Goal: Information Seeking & Learning: Learn about a topic

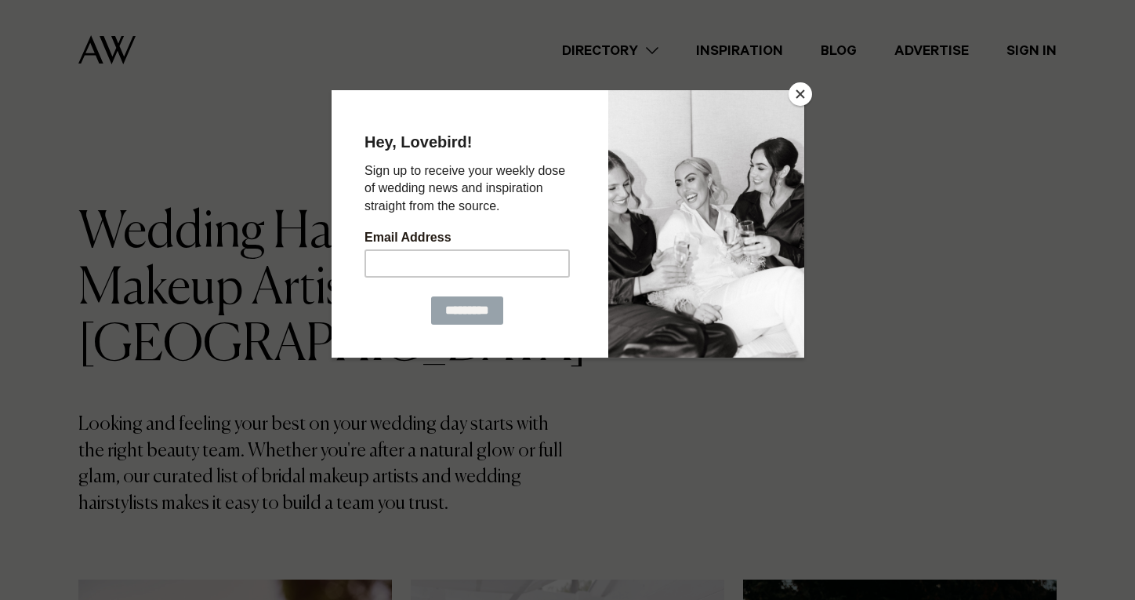
click at [797, 103] on button "Close" at bounding box center [801, 94] width 24 height 24
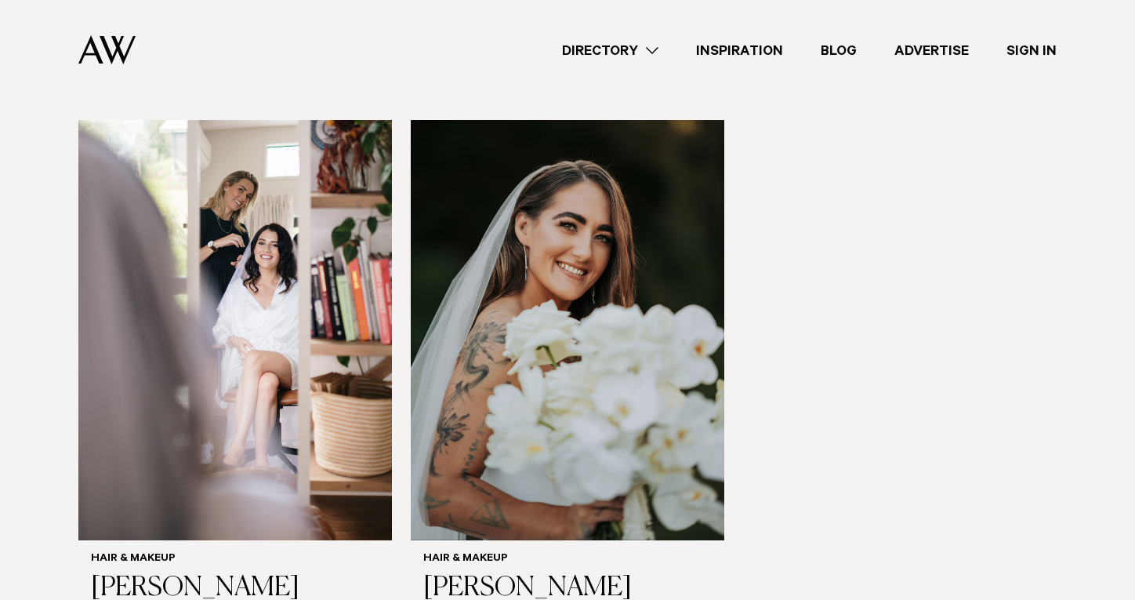
scroll to position [3870, 0]
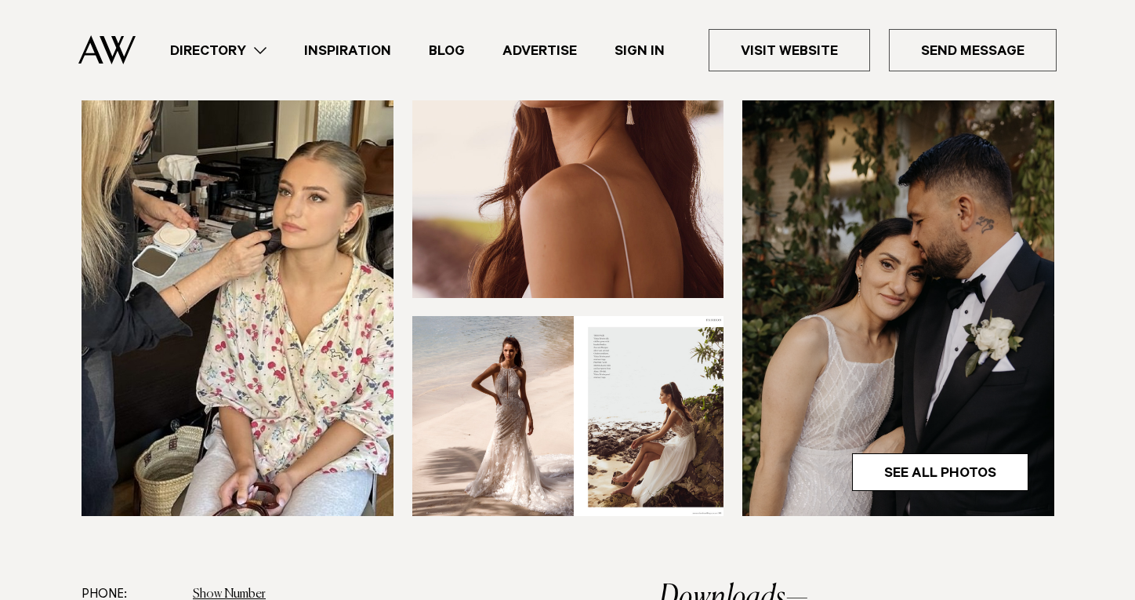
scroll to position [532, 0]
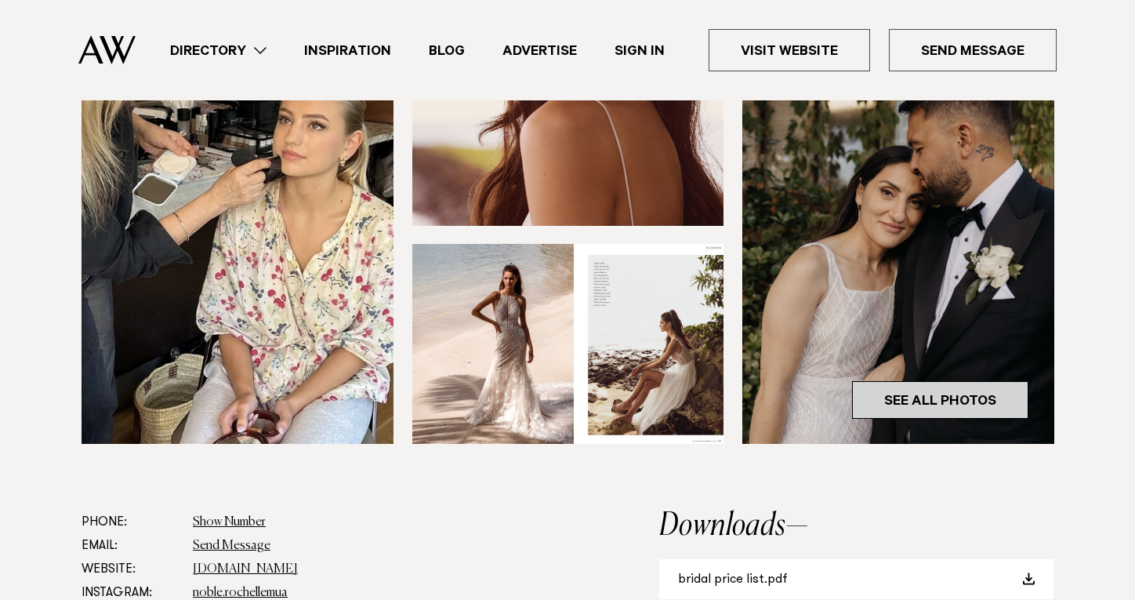
click at [878, 404] on link "See All Photos" at bounding box center [940, 400] width 176 height 38
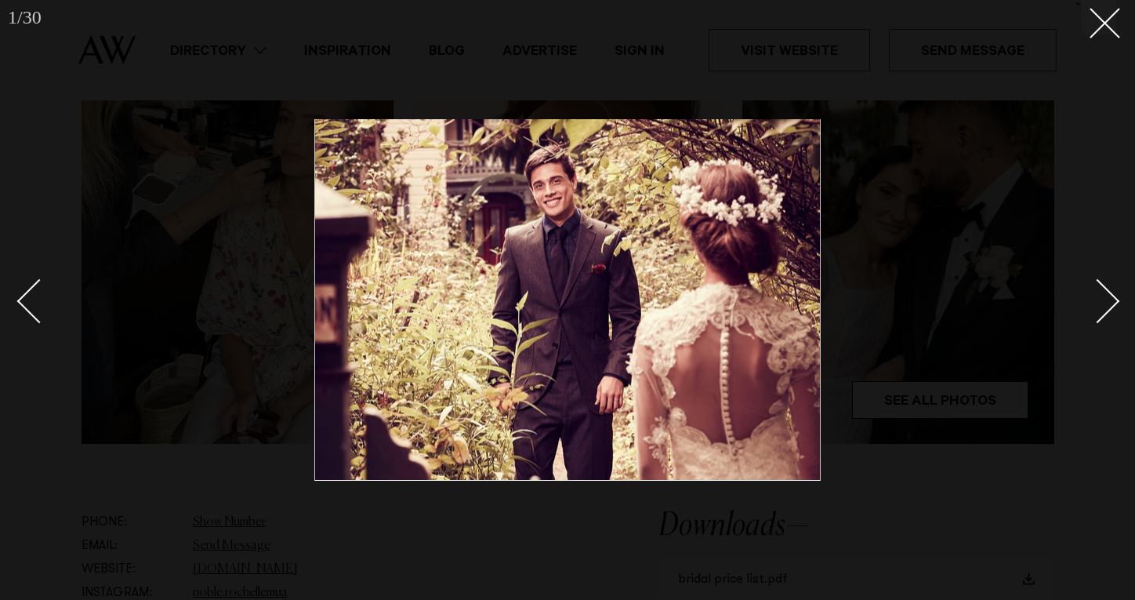
click at [1087, 312] on div "Next slide" at bounding box center [1098, 300] width 45 height 45
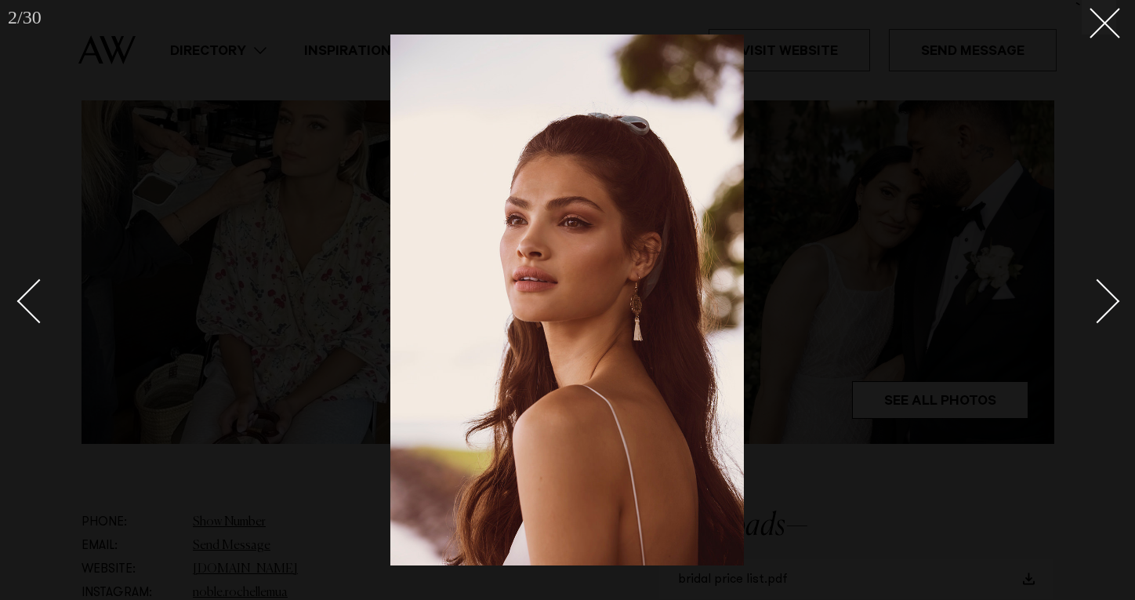
click at [1087, 312] on div "Next slide" at bounding box center [1098, 300] width 45 height 45
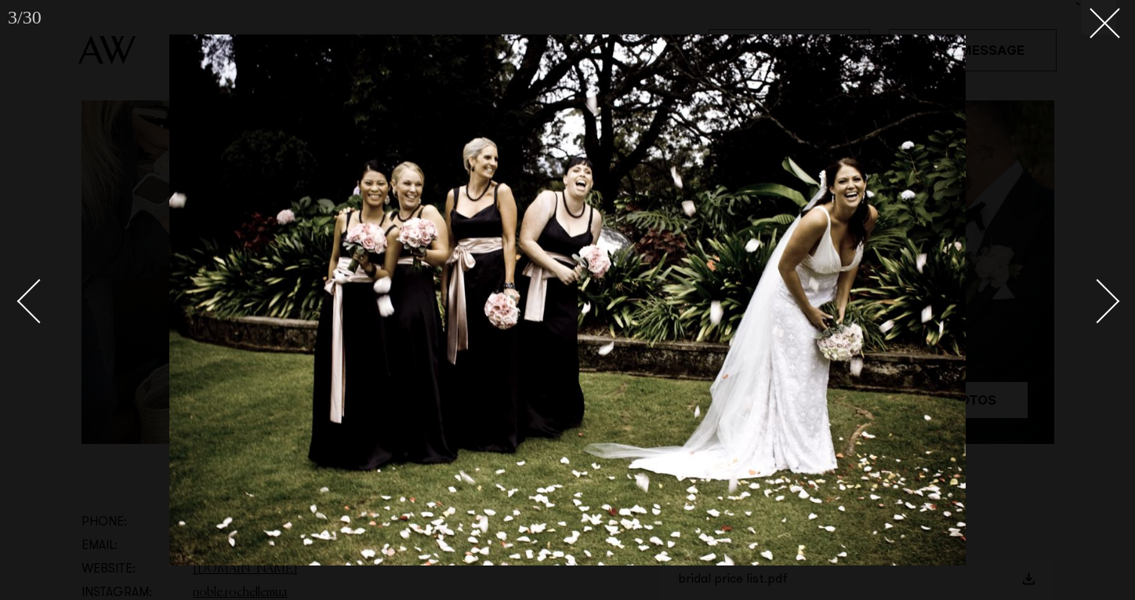
click at [1087, 312] on div "Next slide" at bounding box center [1098, 300] width 45 height 45
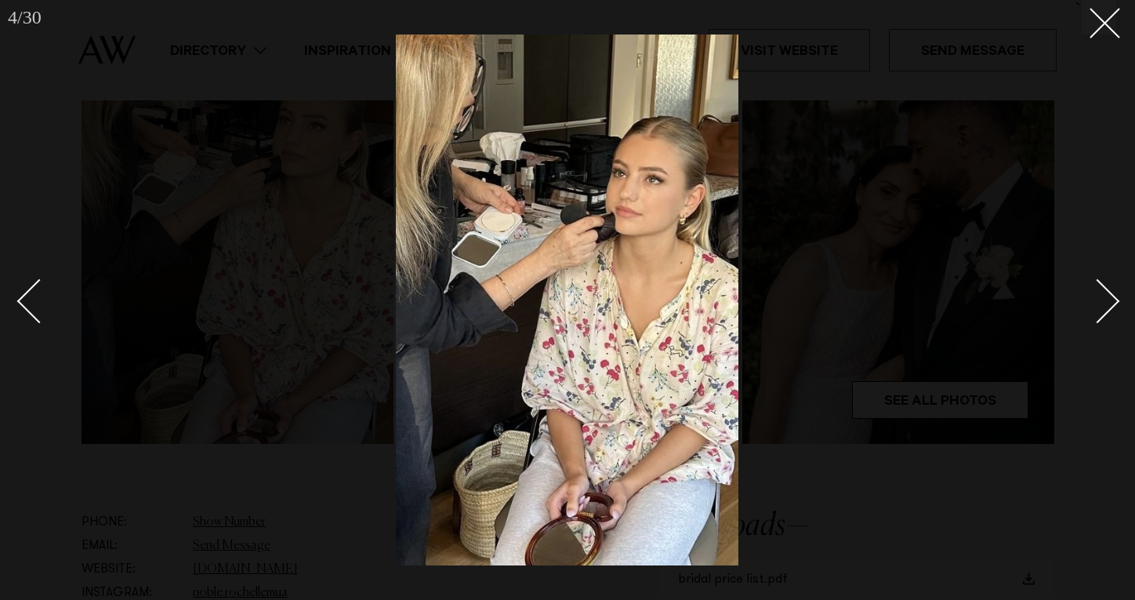
click at [1087, 312] on div "Next slide" at bounding box center [1098, 300] width 45 height 45
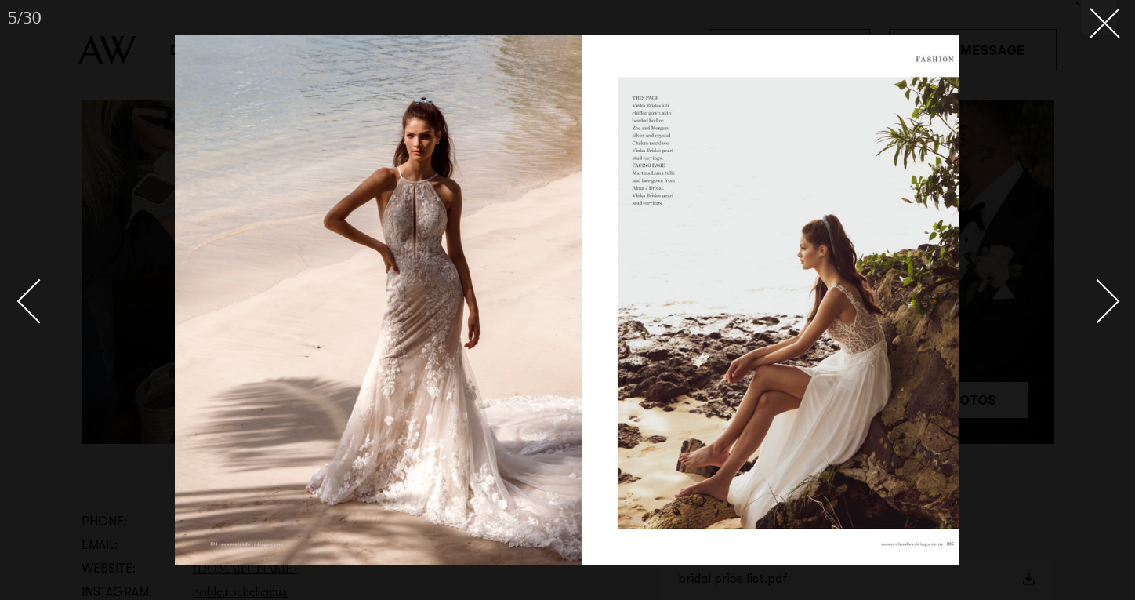
click at [1087, 312] on div "Next slide" at bounding box center [1098, 300] width 45 height 45
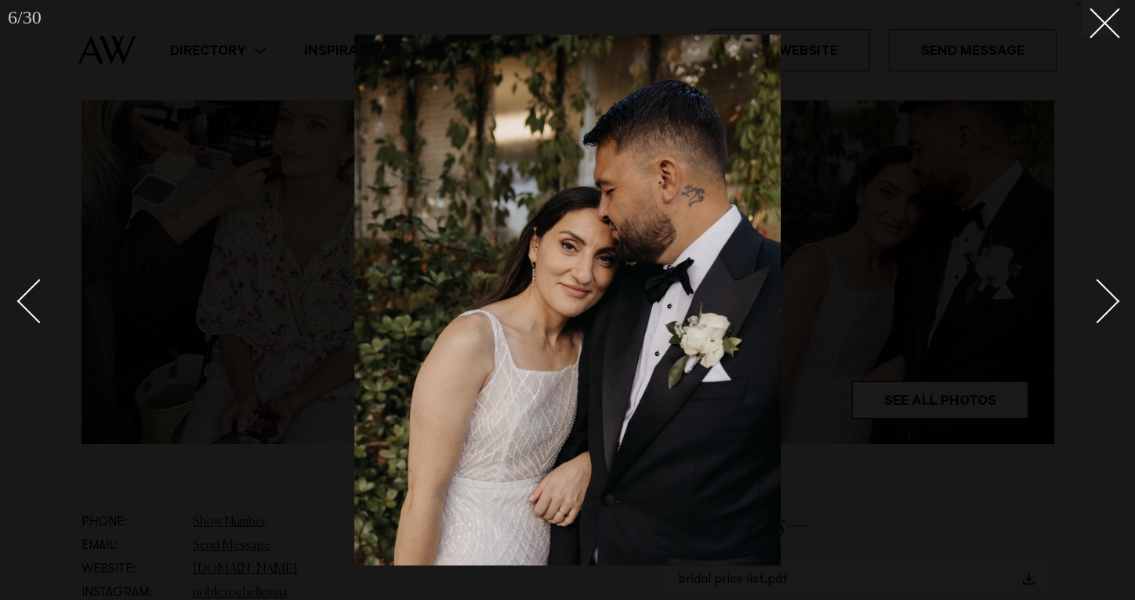
click at [1087, 312] on div "Next slide" at bounding box center [1098, 300] width 45 height 45
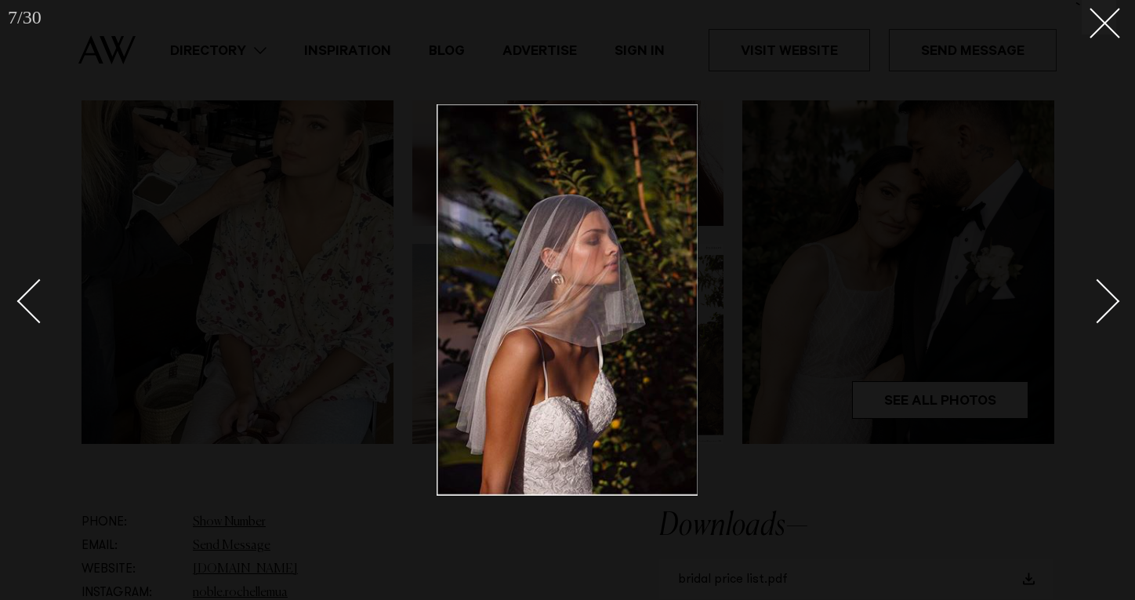
click at [1087, 312] on div "Next slide" at bounding box center [1098, 300] width 45 height 45
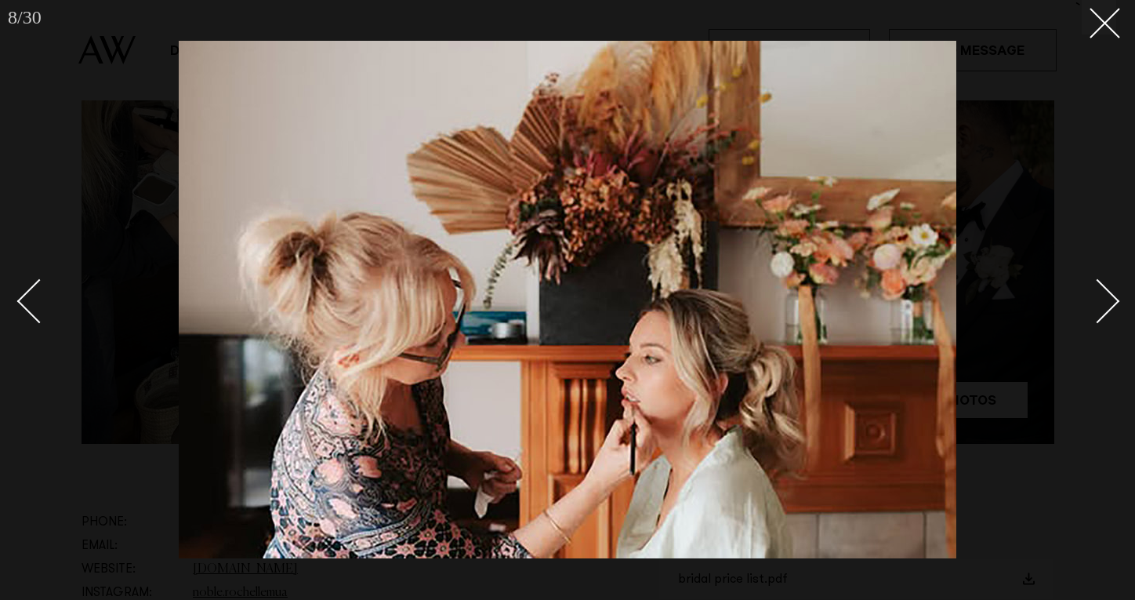
click at [1087, 312] on div "Next slide" at bounding box center [1098, 300] width 45 height 45
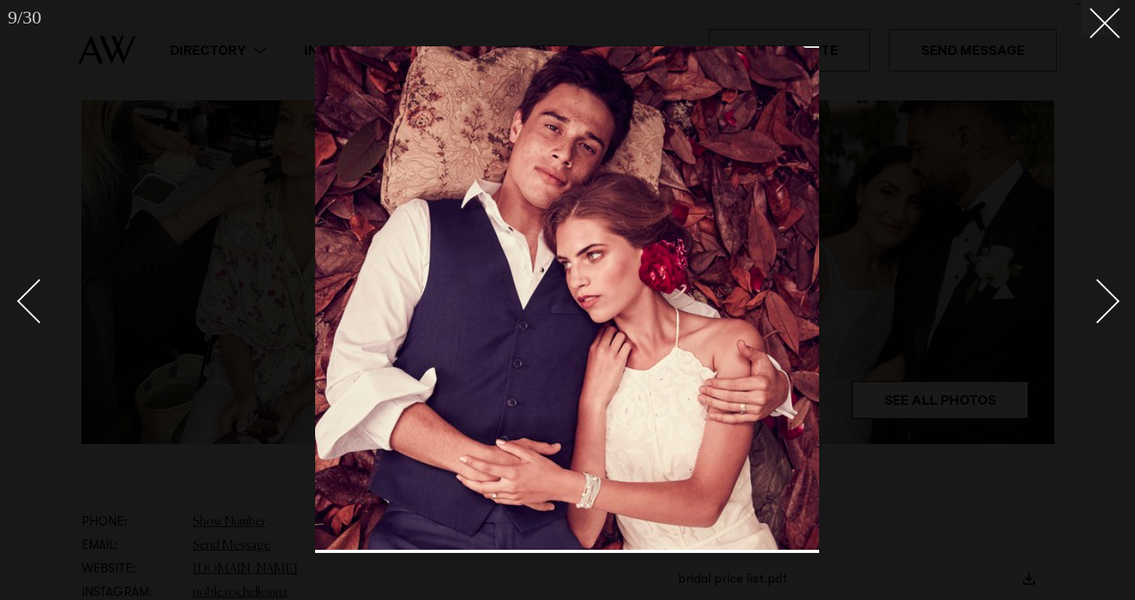
click at [1087, 312] on div "Next slide" at bounding box center [1098, 300] width 45 height 45
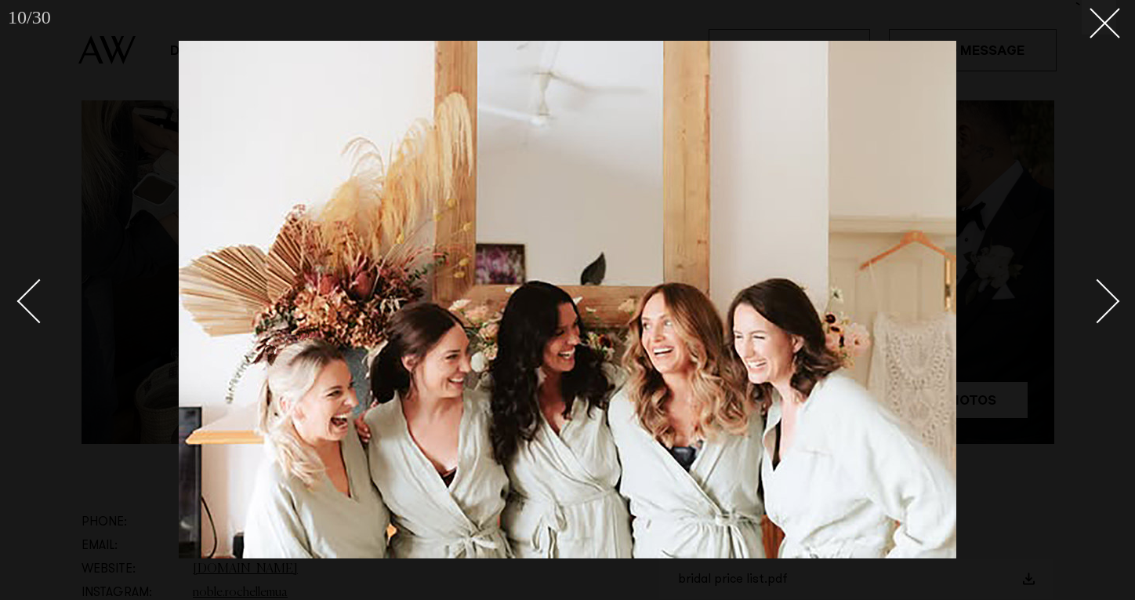
click at [1087, 312] on div "Next slide" at bounding box center [1098, 300] width 45 height 45
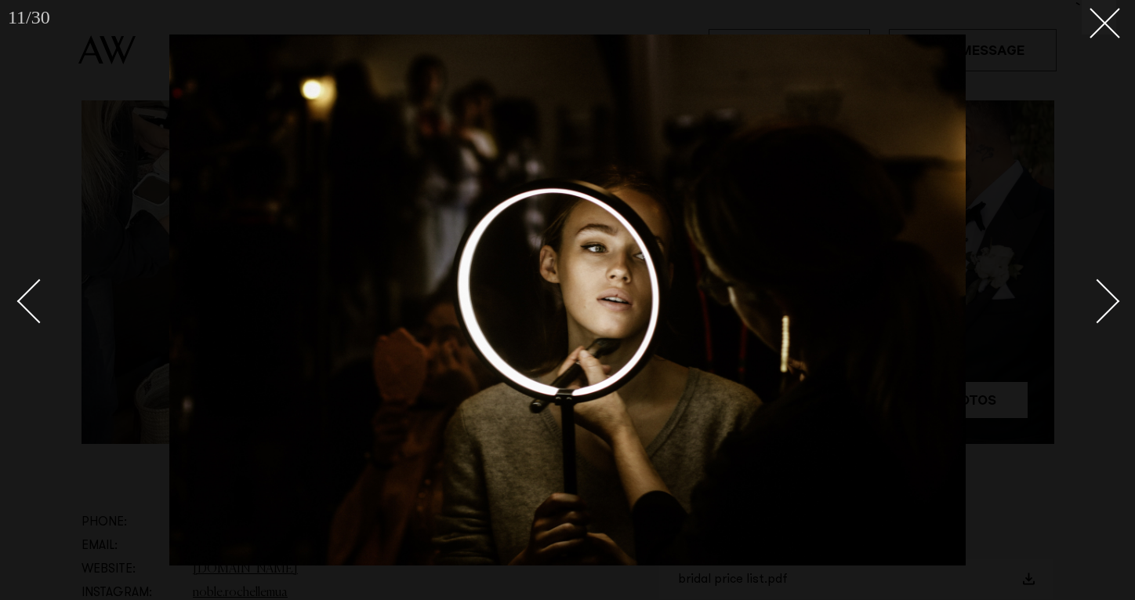
click at [1087, 312] on div "Next slide" at bounding box center [1098, 300] width 45 height 45
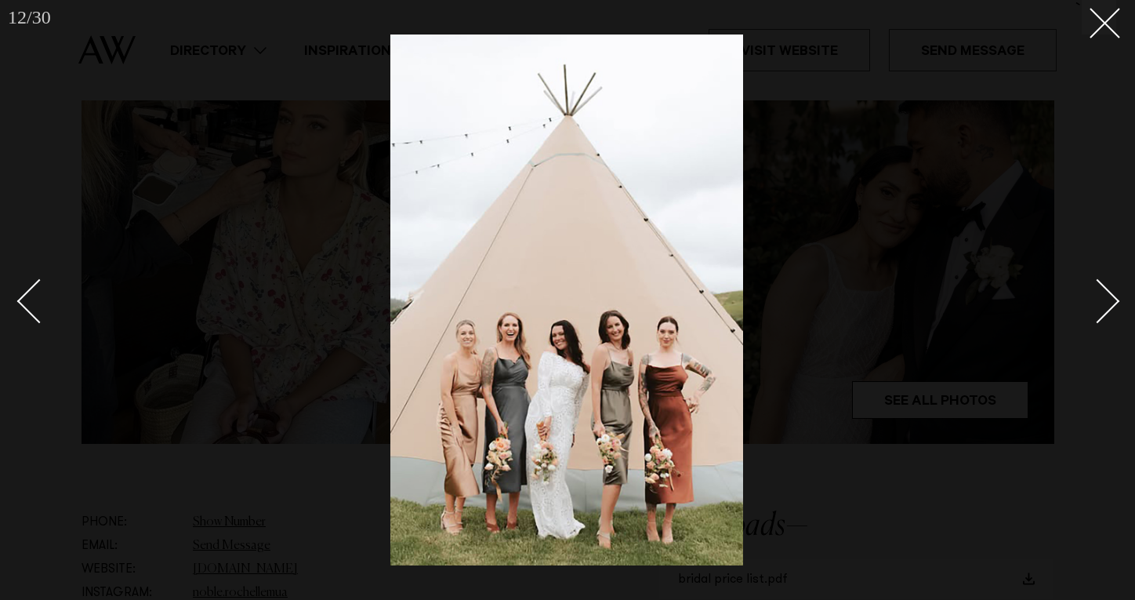
click at [1087, 312] on div "Next slide" at bounding box center [1098, 300] width 45 height 45
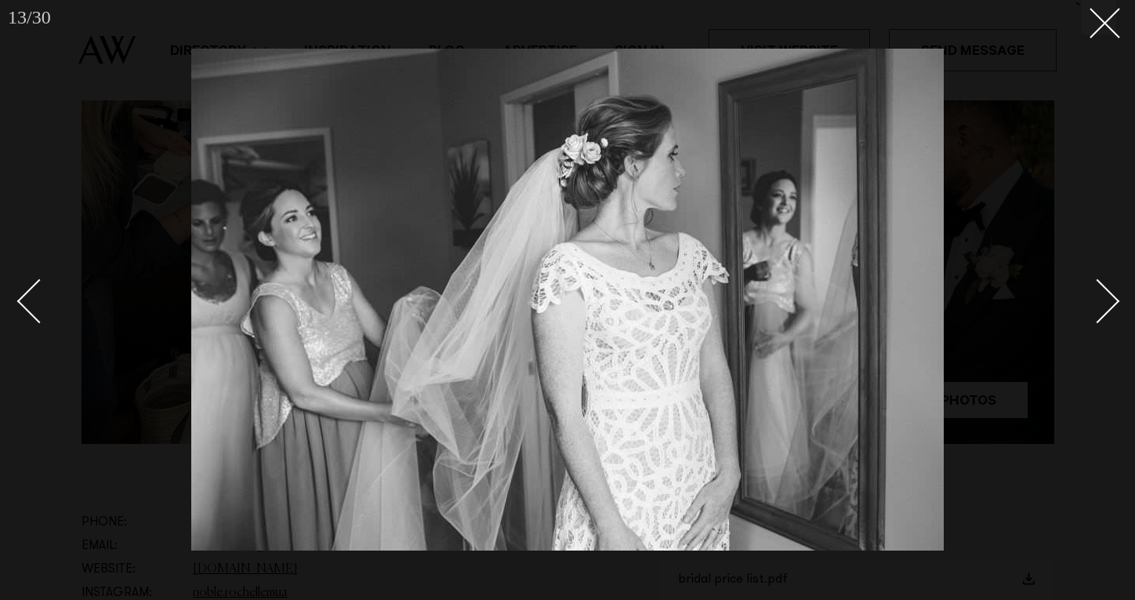
click at [1087, 312] on div "Next slide" at bounding box center [1098, 300] width 45 height 45
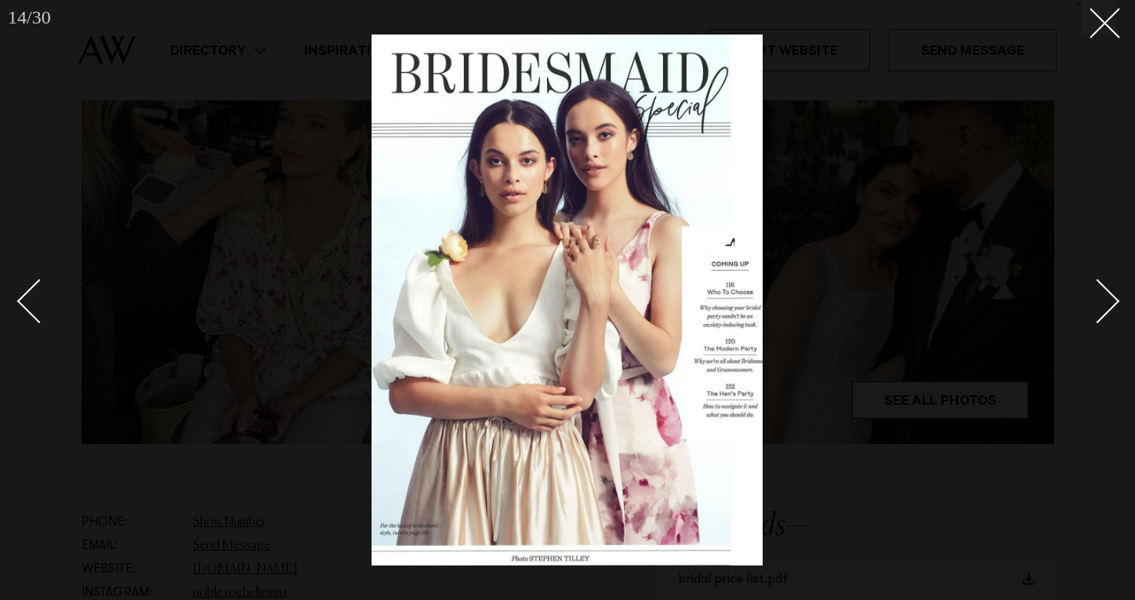
click at [1087, 312] on div "Next slide" at bounding box center [1098, 300] width 45 height 45
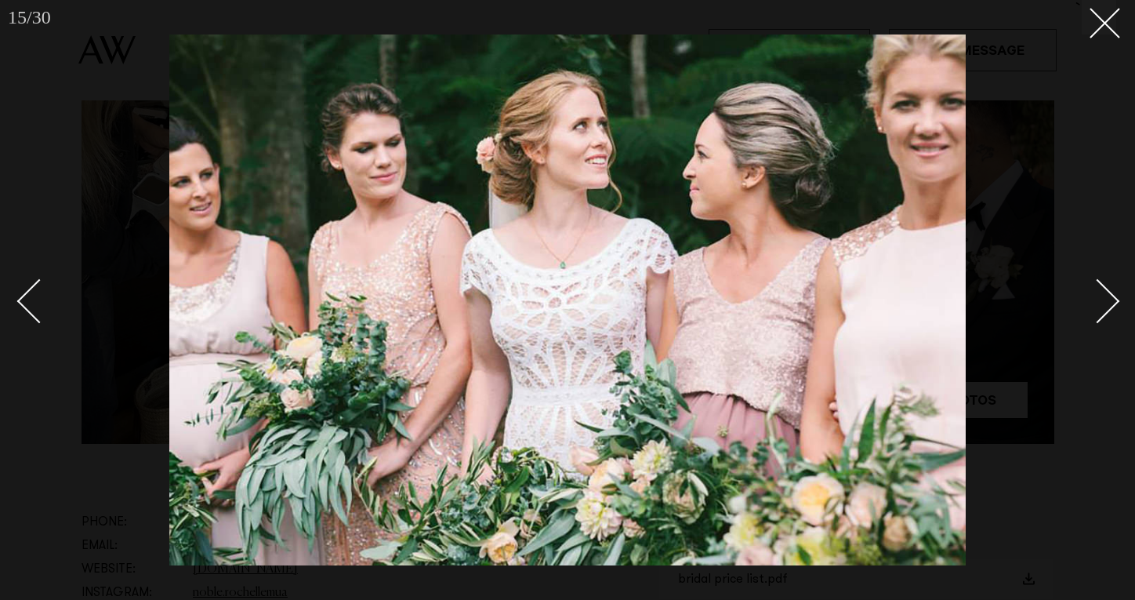
click at [1087, 312] on div "Next slide" at bounding box center [1098, 300] width 45 height 45
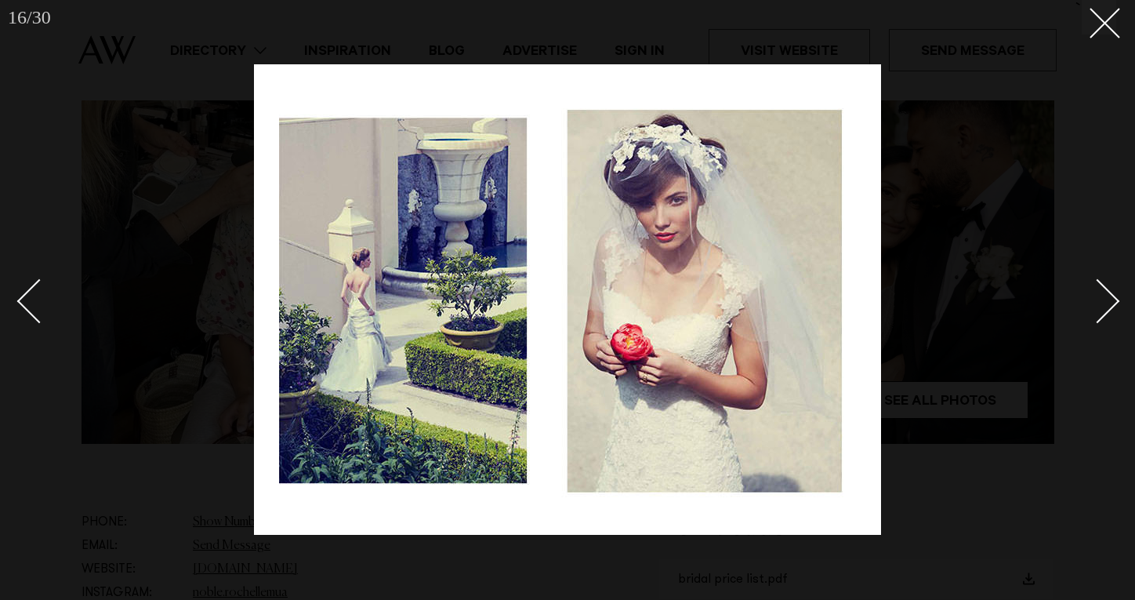
click at [1087, 312] on div "Next slide" at bounding box center [1098, 300] width 45 height 45
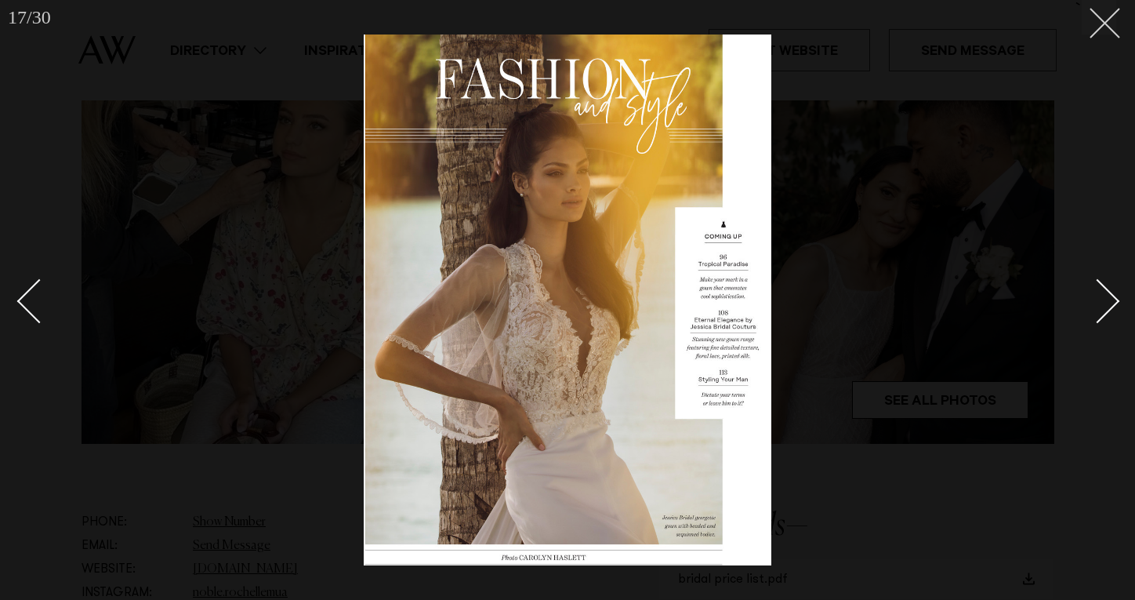
click at [1114, 29] on button at bounding box center [1099, 17] width 34 height 34
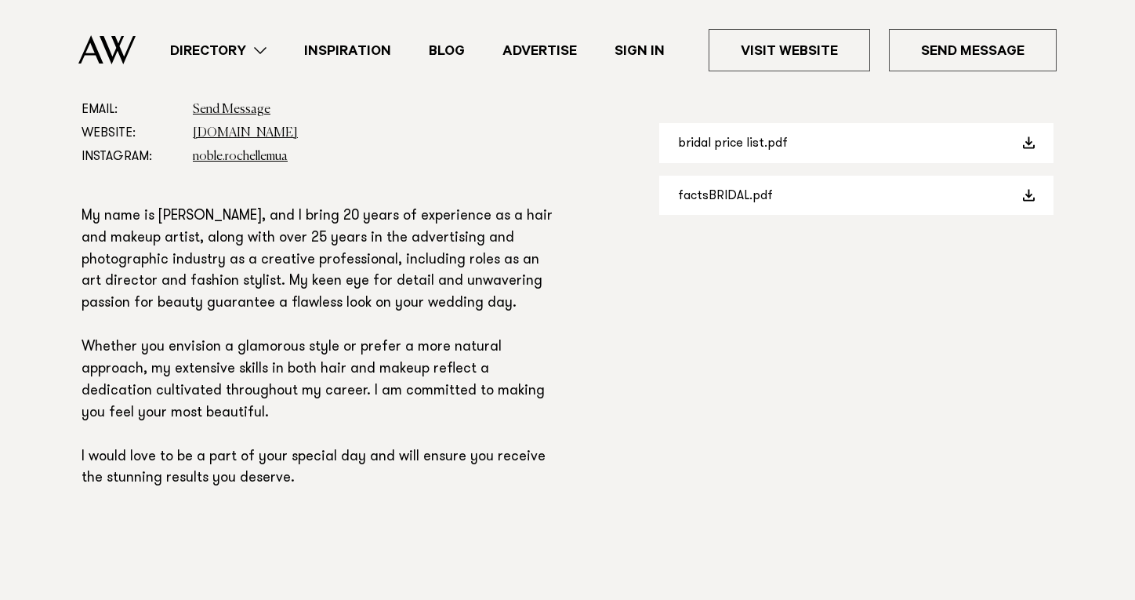
scroll to position [893, 0]
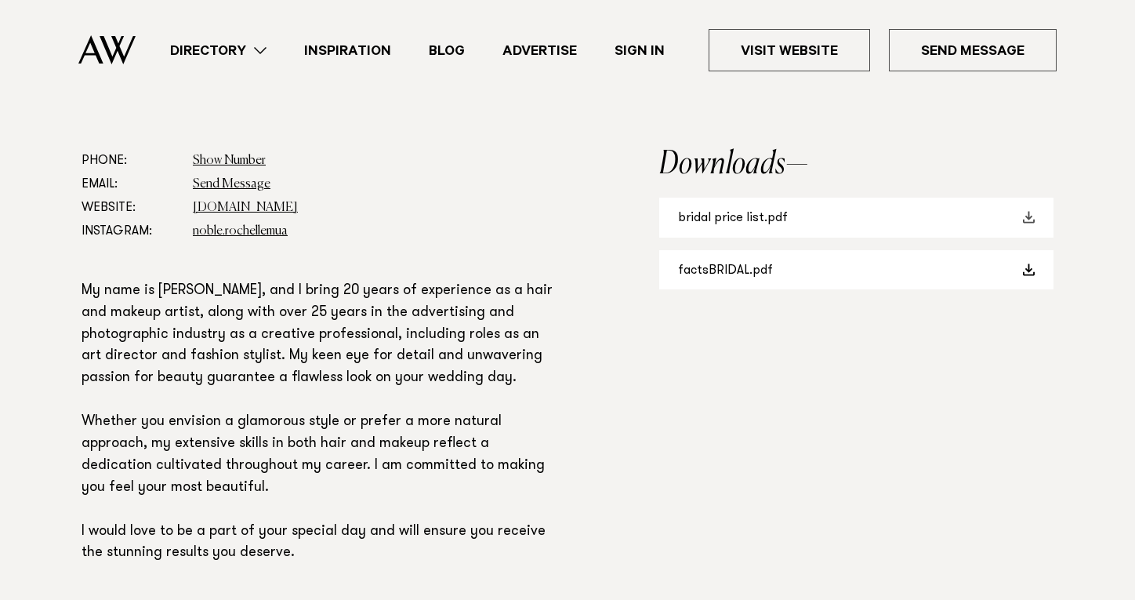
click at [802, 220] on link "bridal price list.pdf" at bounding box center [856, 218] width 394 height 40
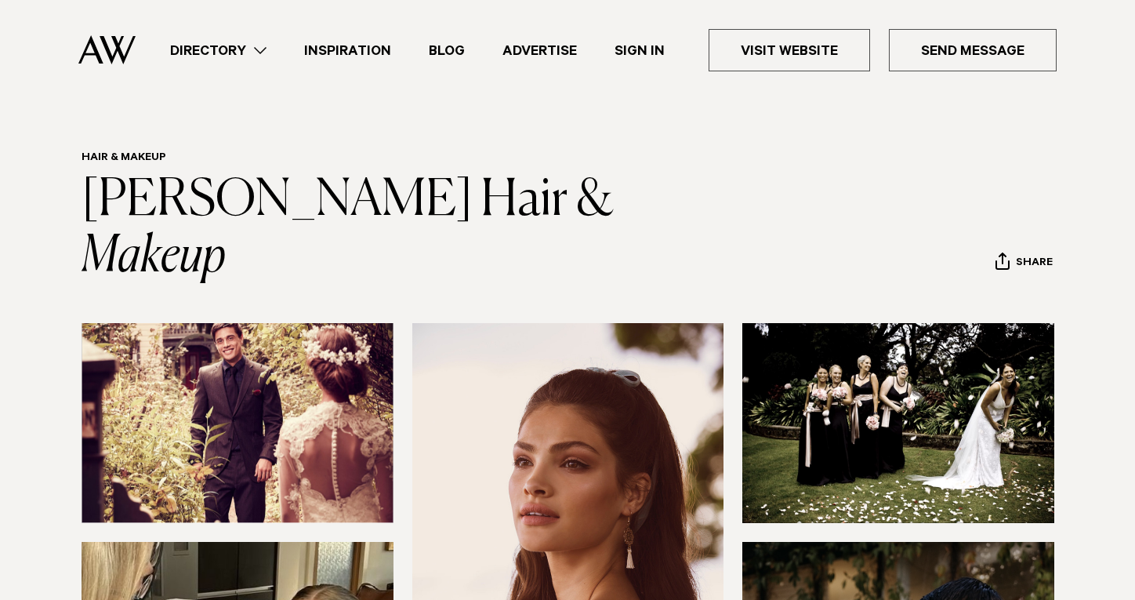
scroll to position [0, 0]
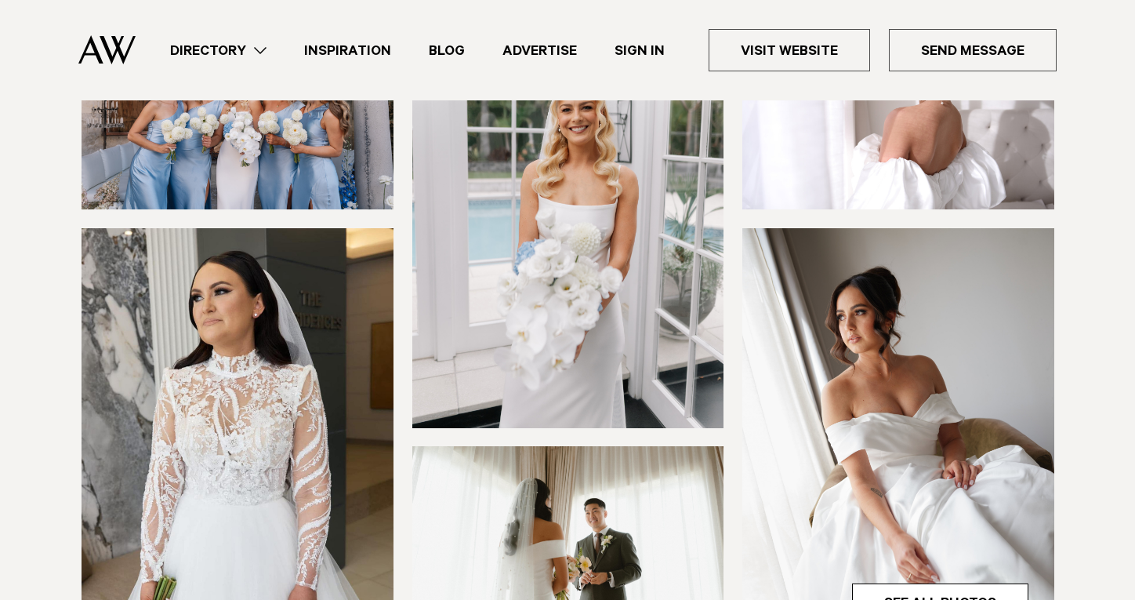
scroll to position [340, 0]
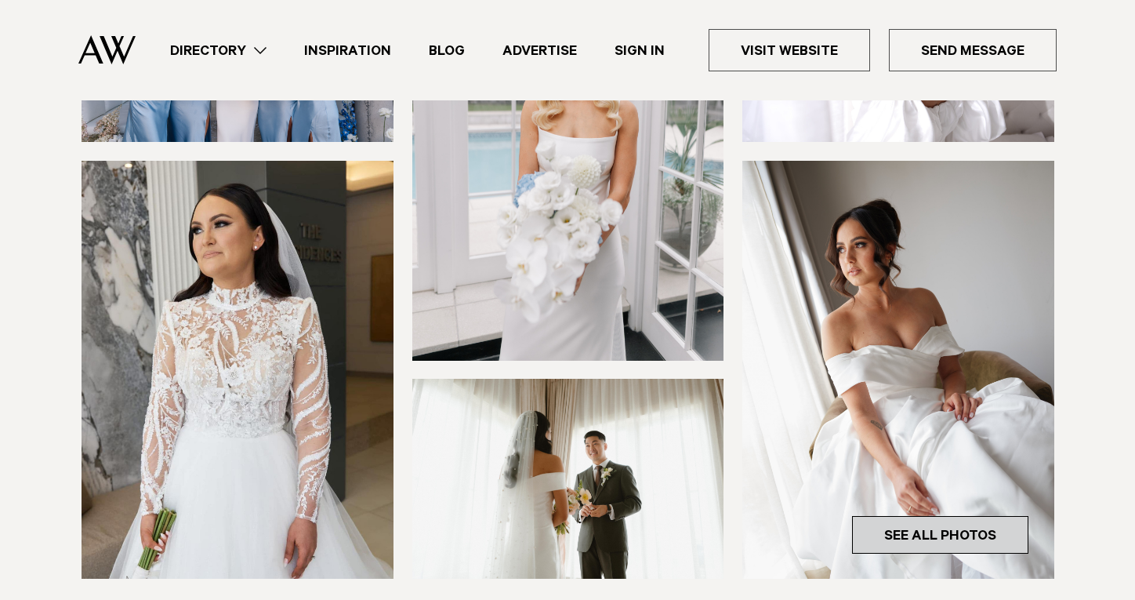
click at [937, 539] on link "See All Photos" at bounding box center [940, 535] width 176 height 38
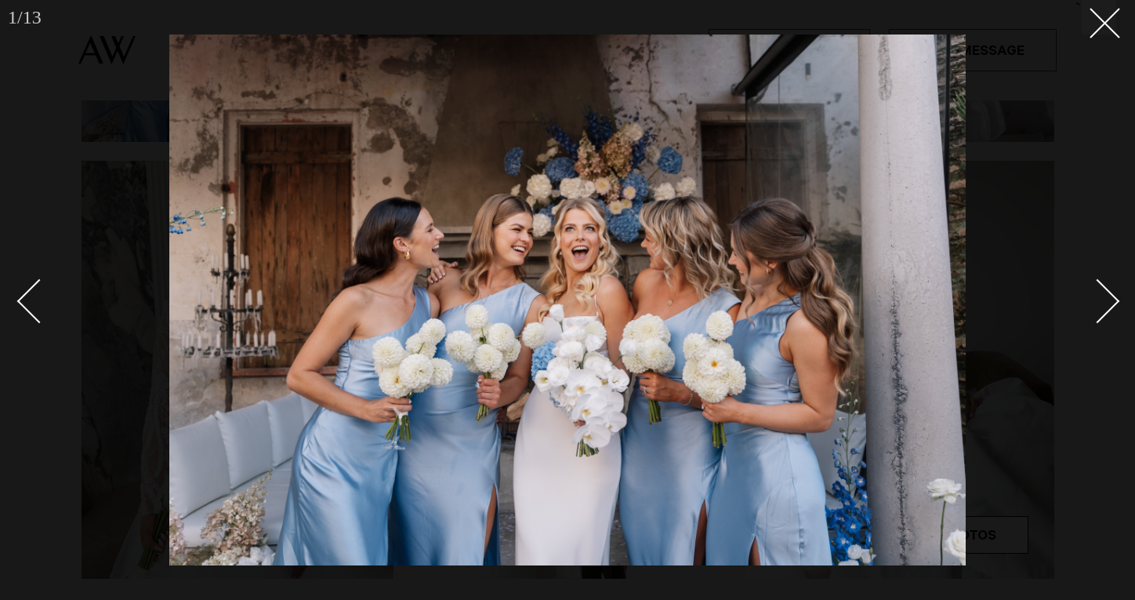
click at [1106, 310] on div "Next slide" at bounding box center [1098, 300] width 45 height 45
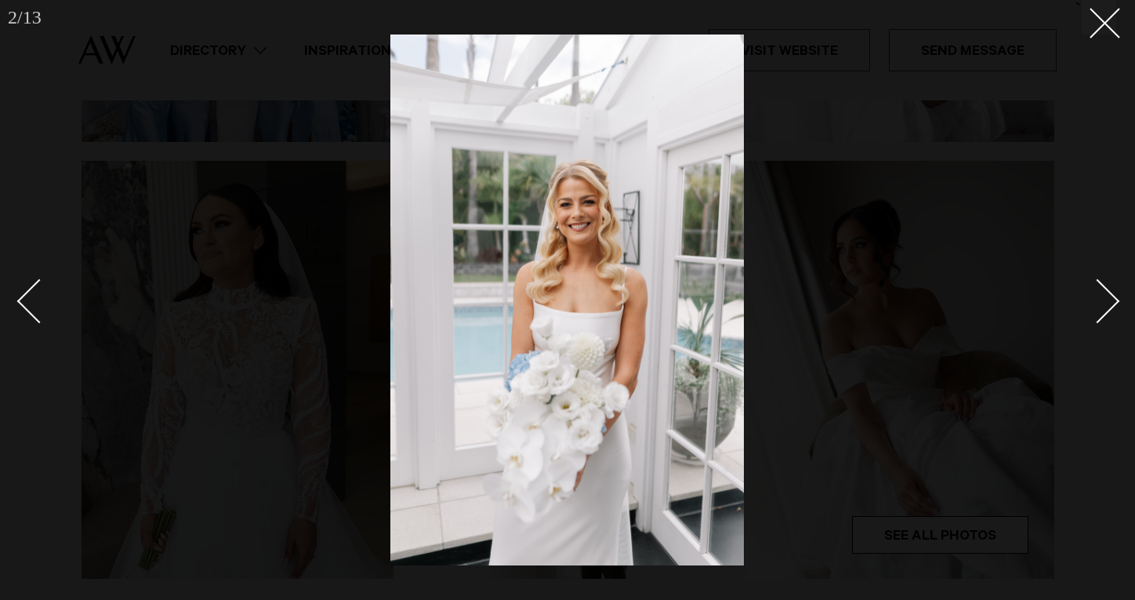
click at [1106, 310] on div "Next slide" at bounding box center [1098, 300] width 45 height 45
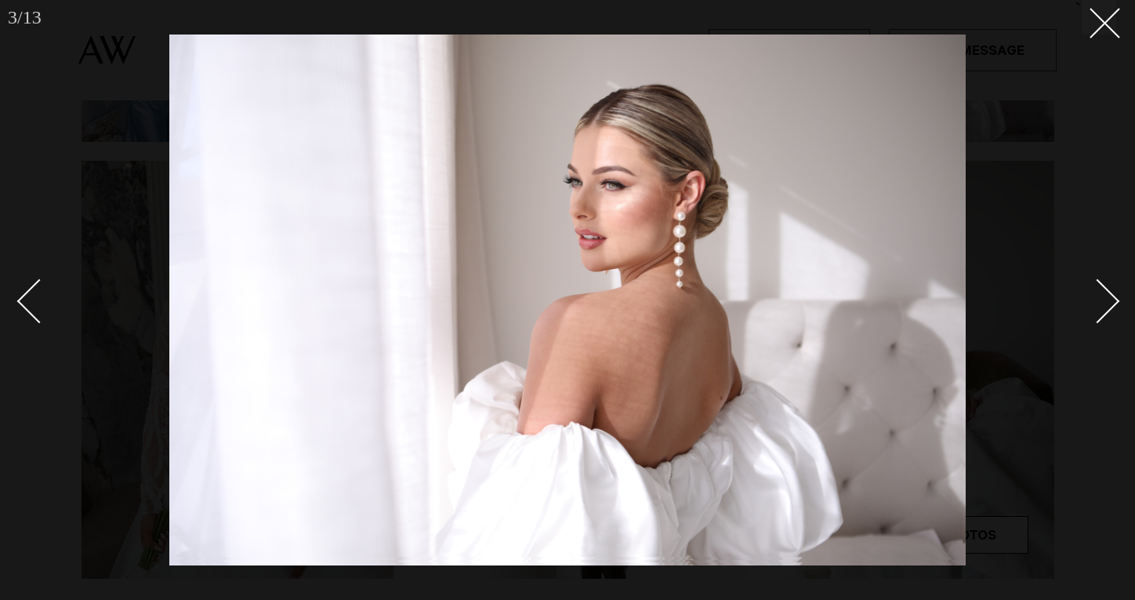
click at [1106, 310] on div "Next slide" at bounding box center [1098, 300] width 45 height 45
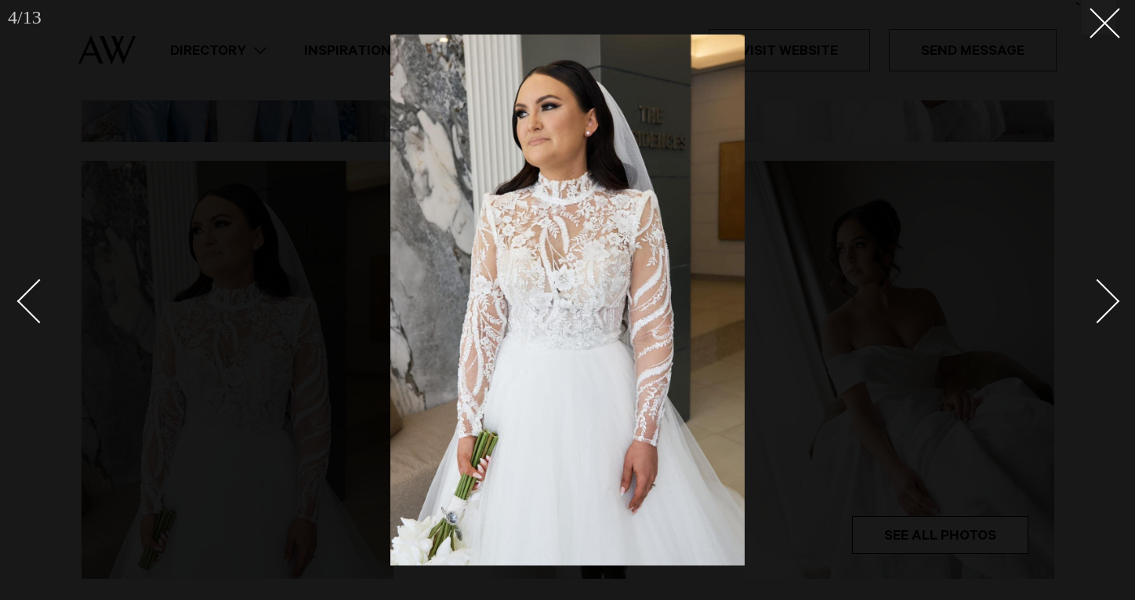
click at [1106, 310] on div "Next slide" at bounding box center [1098, 300] width 45 height 45
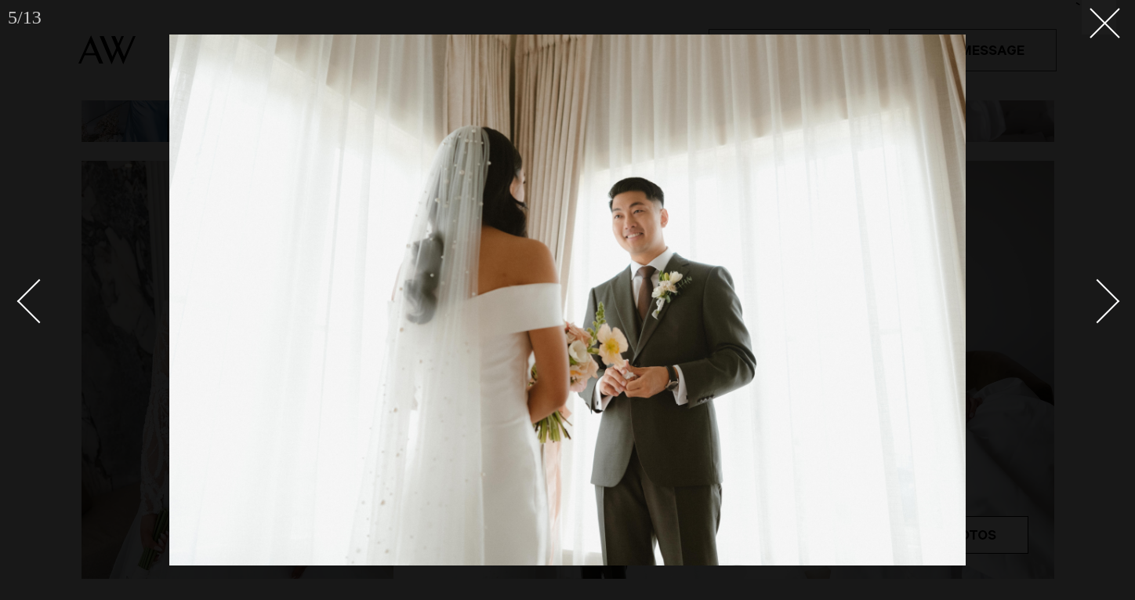
click at [1106, 310] on div "Next slide" at bounding box center [1098, 300] width 45 height 45
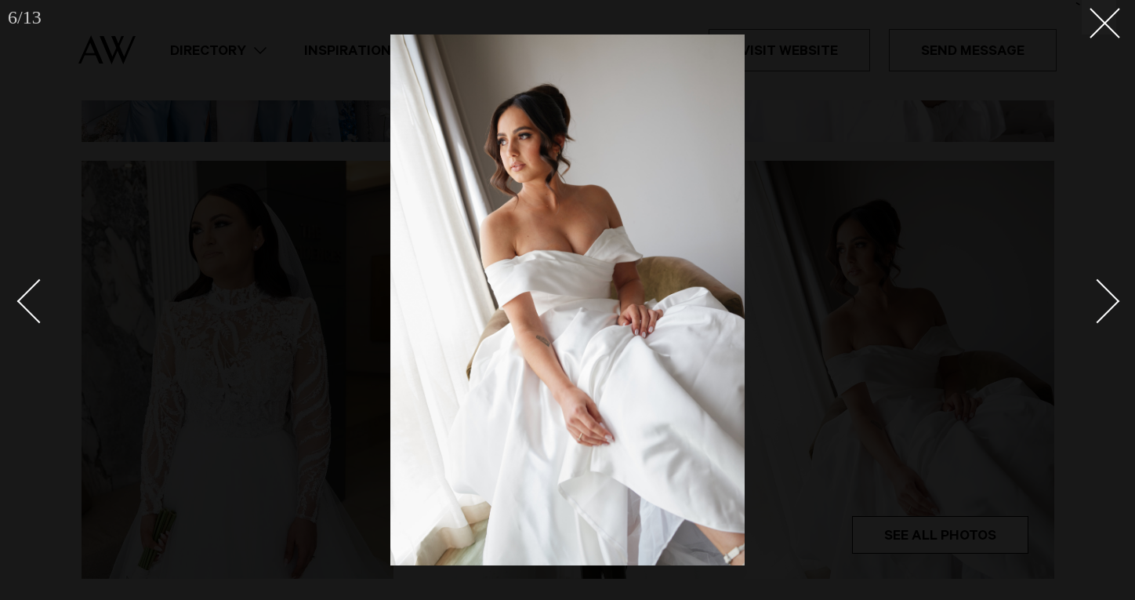
click at [1106, 310] on div "Next slide" at bounding box center [1098, 300] width 45 height 45
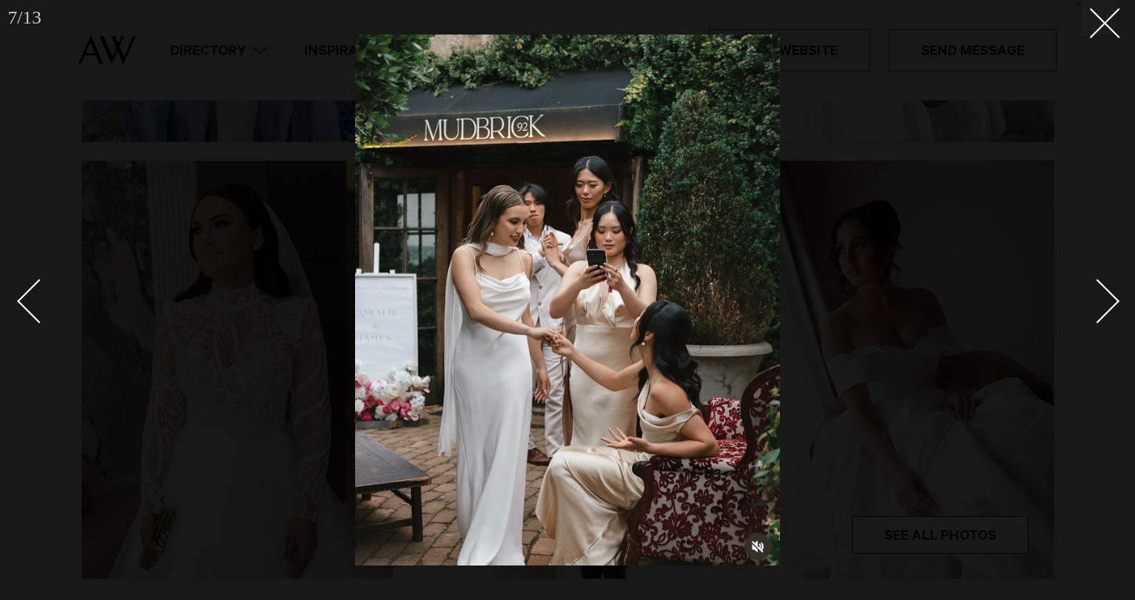
click at [1107, 310] on div "Next slide" at bounding box center [1098, 300] width 45 height 45
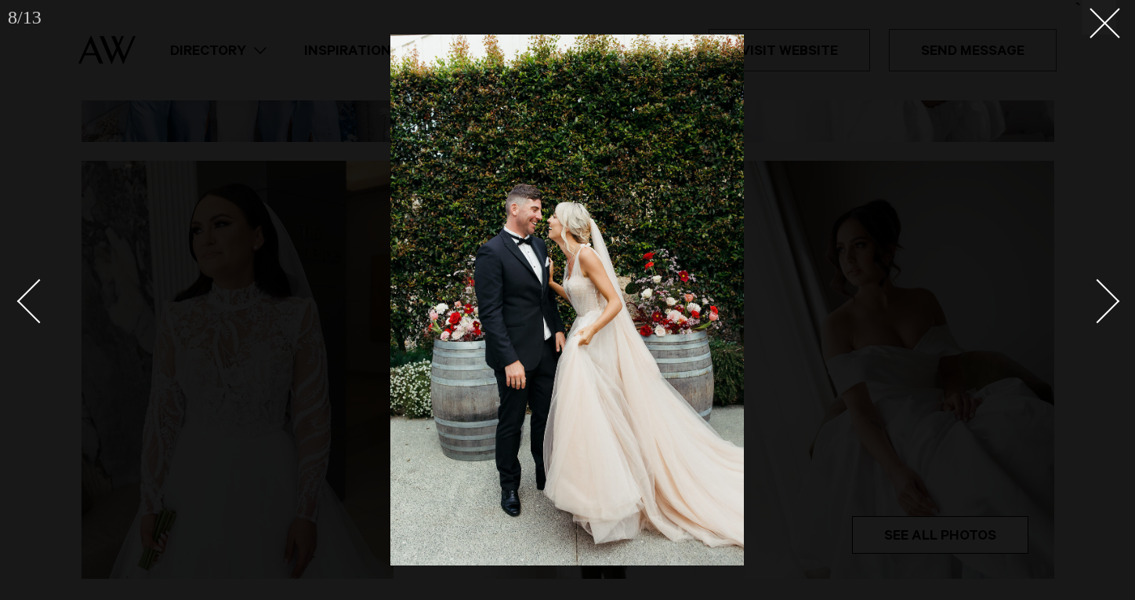
click at [1107, 310] on div "Next slide" at bounding box center [1098, 300] width 45 height 45
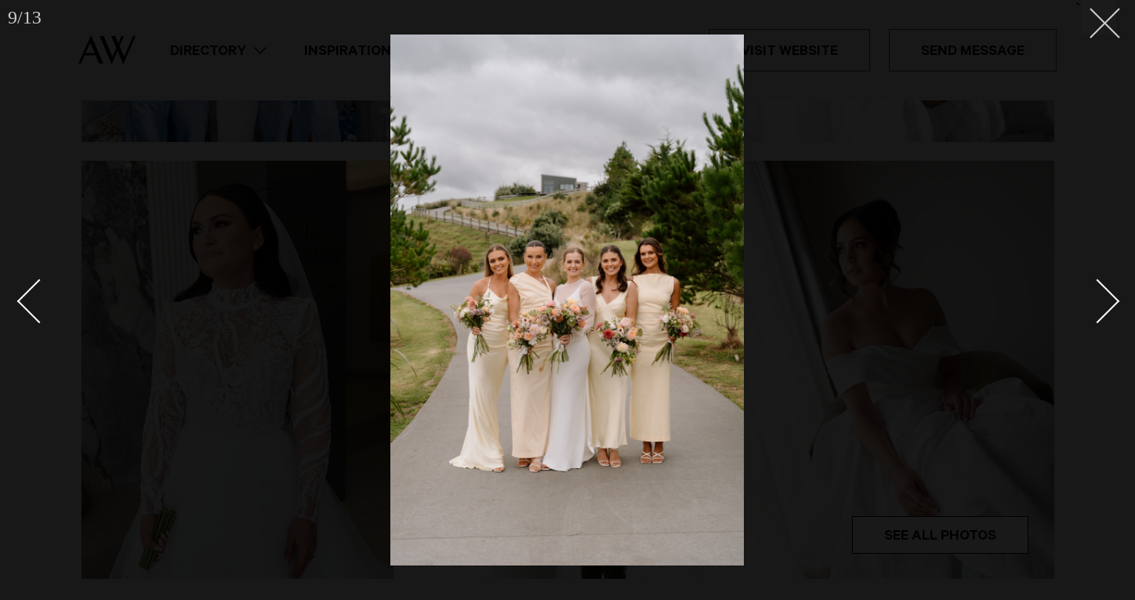
click at [1114, 14] on line at bounding box center [1104, 23] width 29 height 29
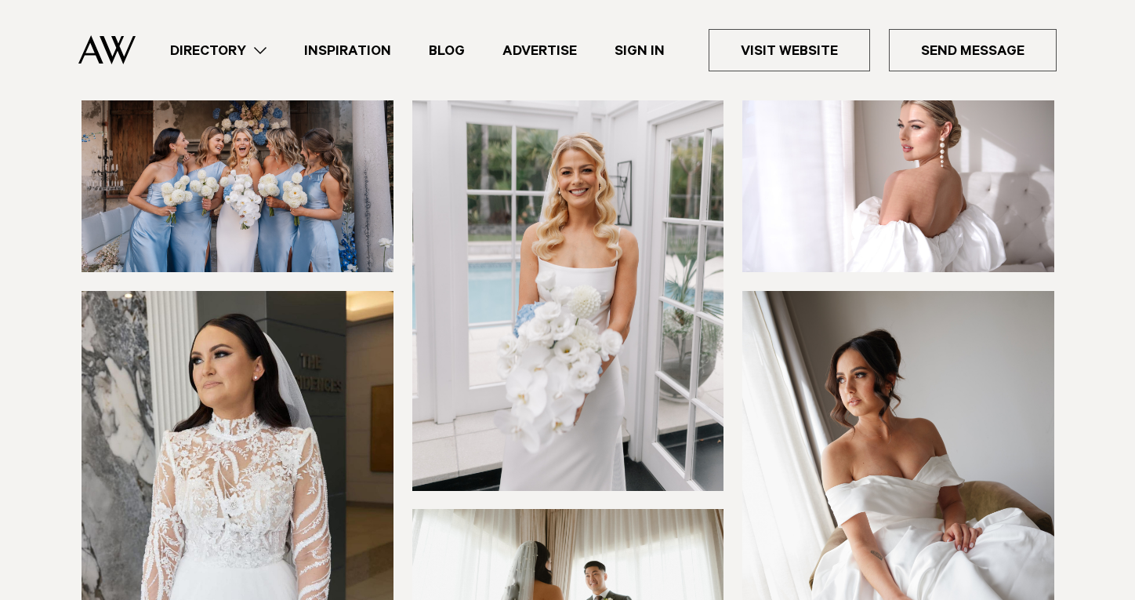
scroll to position [212, 0]
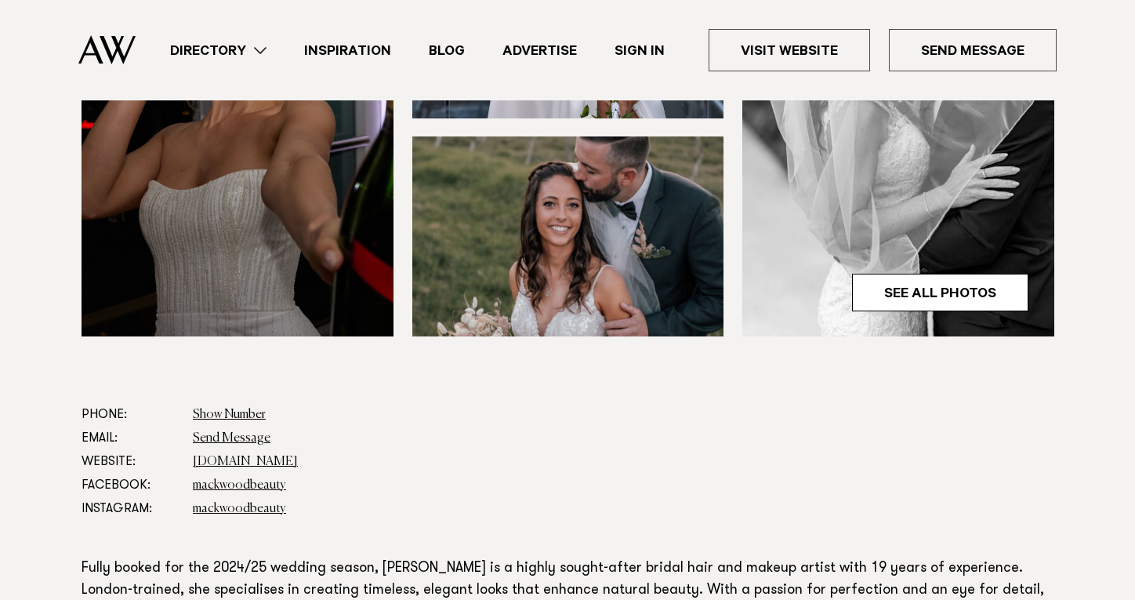
scroll to position [578, 0]
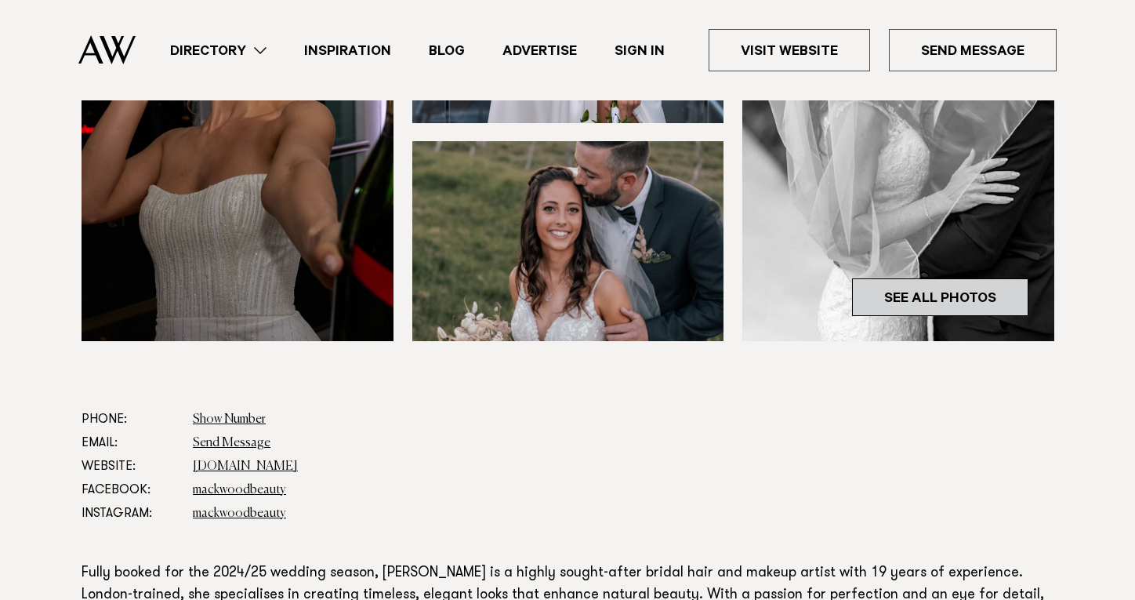
click at [910, 291] on link "See All Photos" at bounding box center [940, 297] width 176 height 38
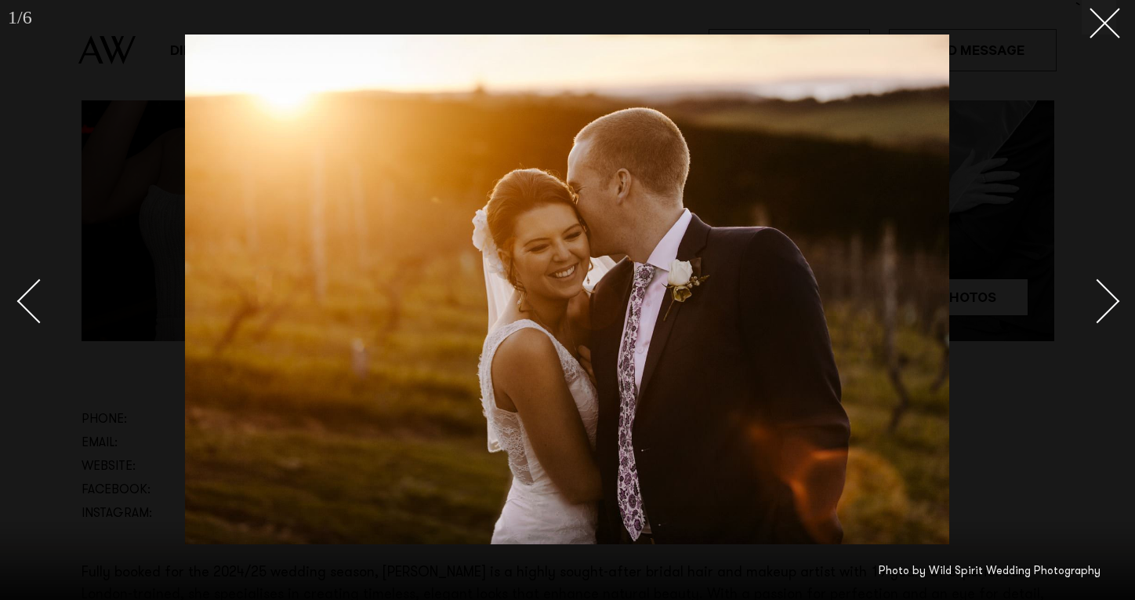
click at [1090, 320] on link at bounding box center [1088, 300] width 55 height 78
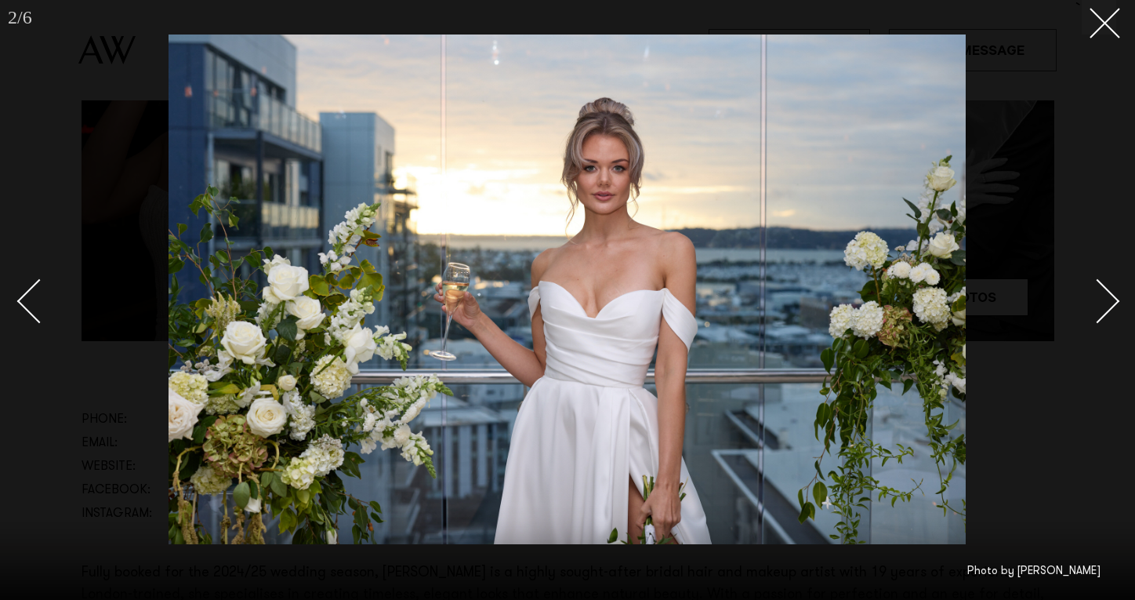
click at [1090, 320] on link at bounding box center [1088, 300] width 55 height 78
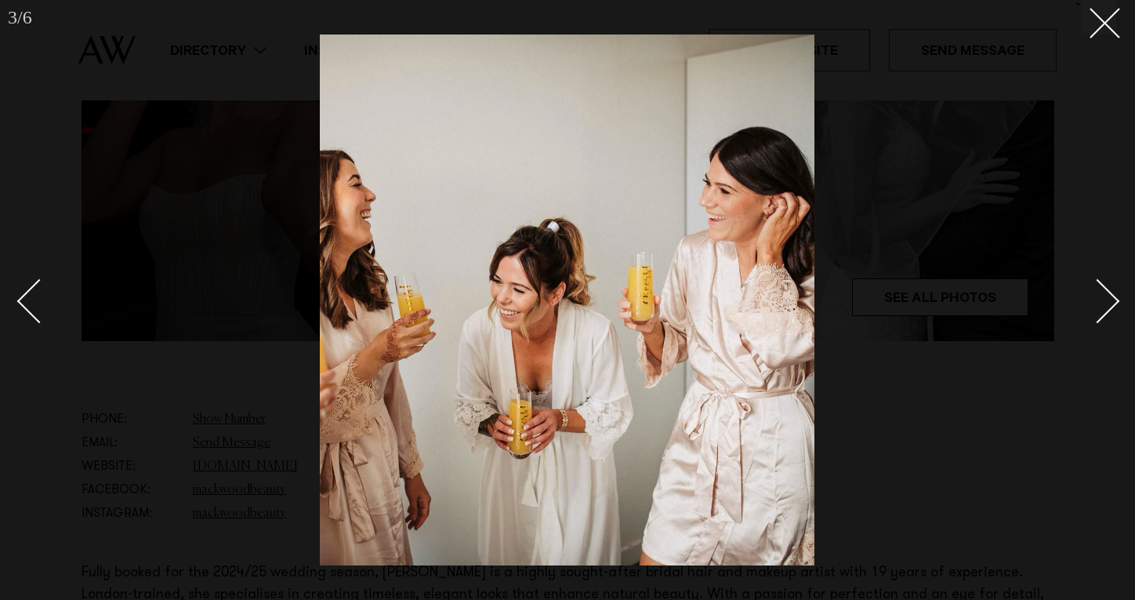
click at [1090, 320] on link at bounding box center [1088, 300] width 55 height 78
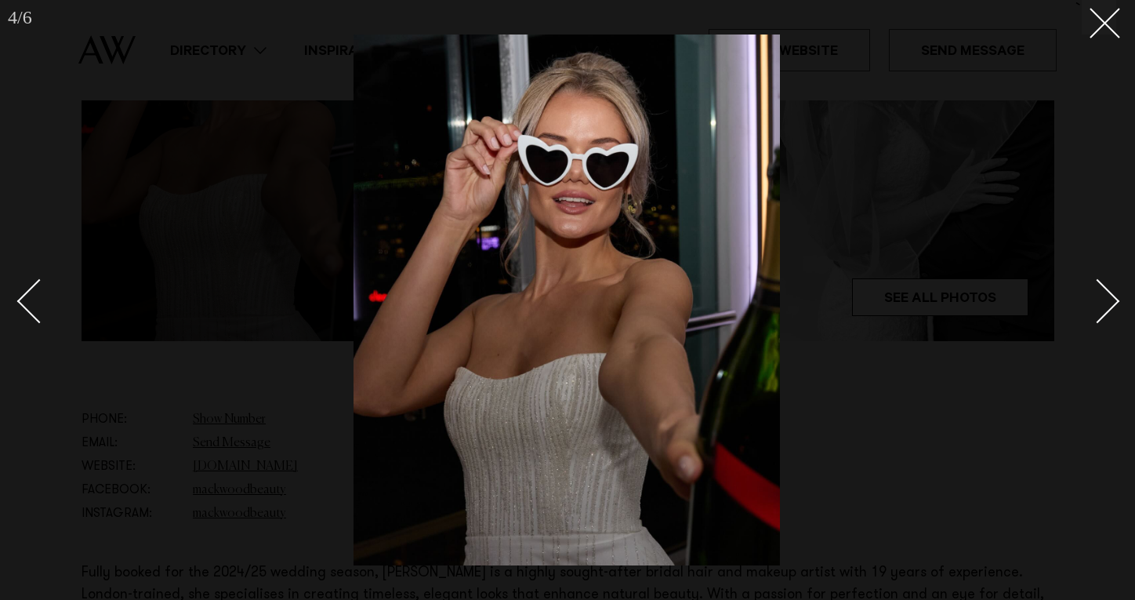
click at [1090, 320] on link at bounding box center [1088, 300] width 55 height 78
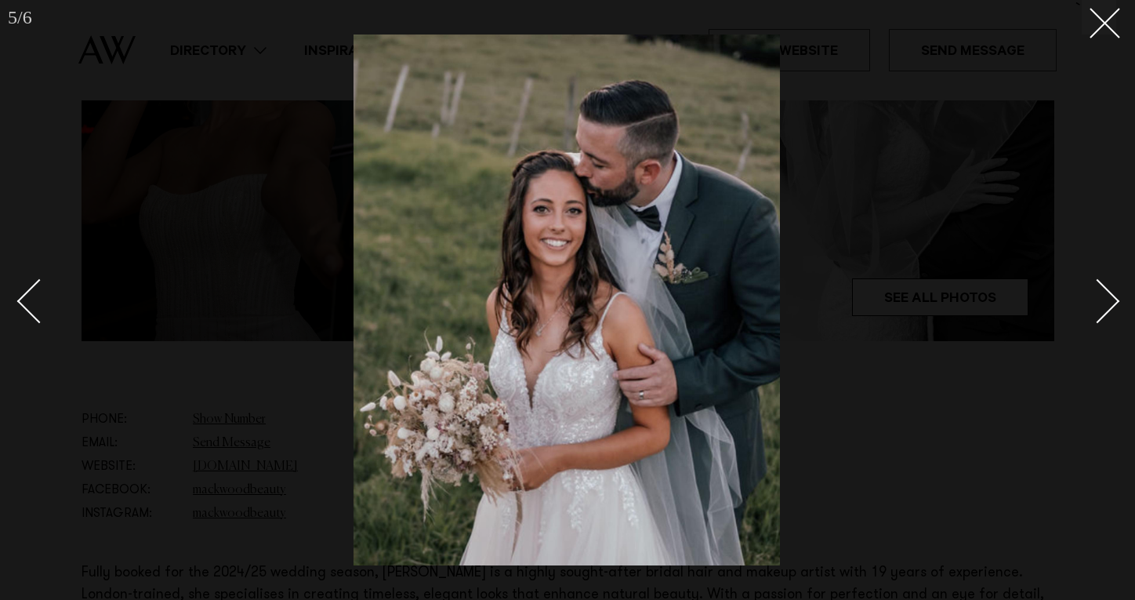
click at [1090, 320] on link at bounding box center [1088, 300] width 55 height 78
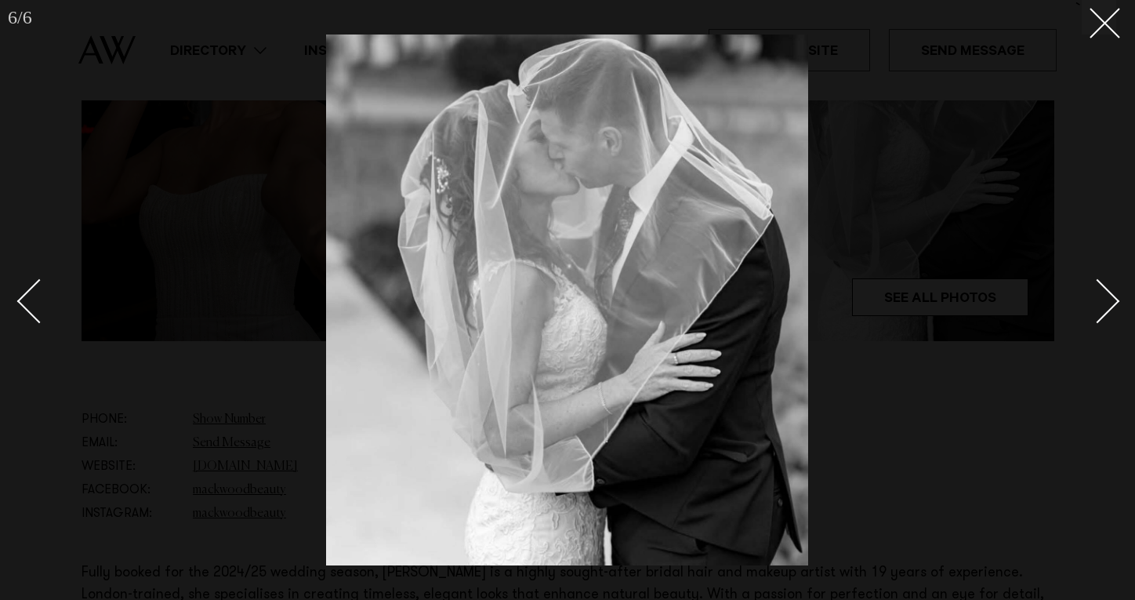
click at [1090, 320] on link at bounding box center [1088, 300] width 55 height 78
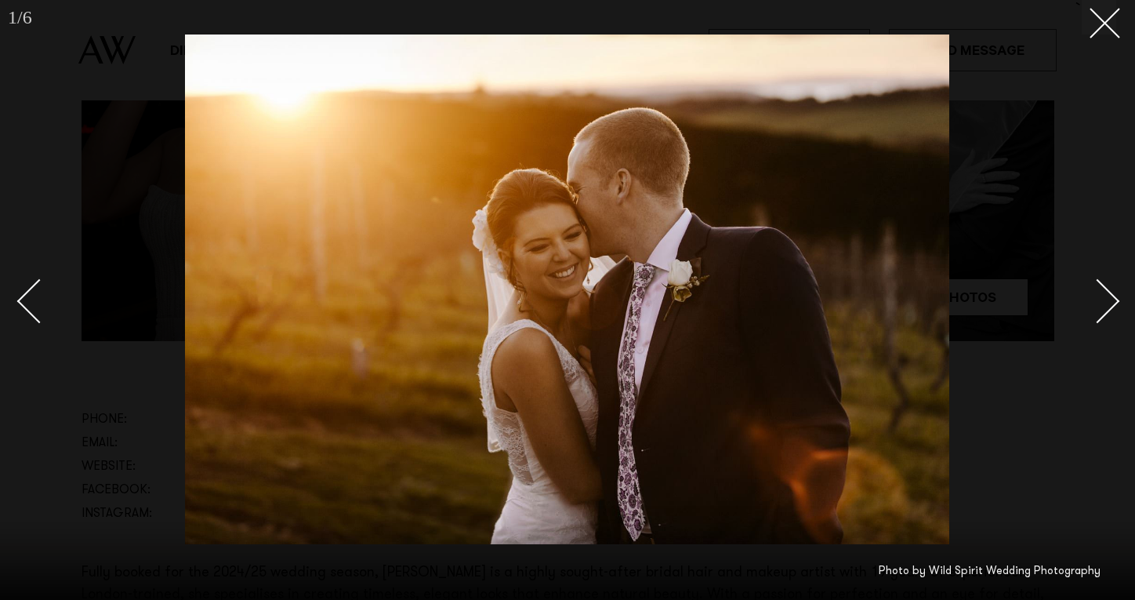
click at [1090, 320] on link at bounding box center [1088, 300] width 55 height 78
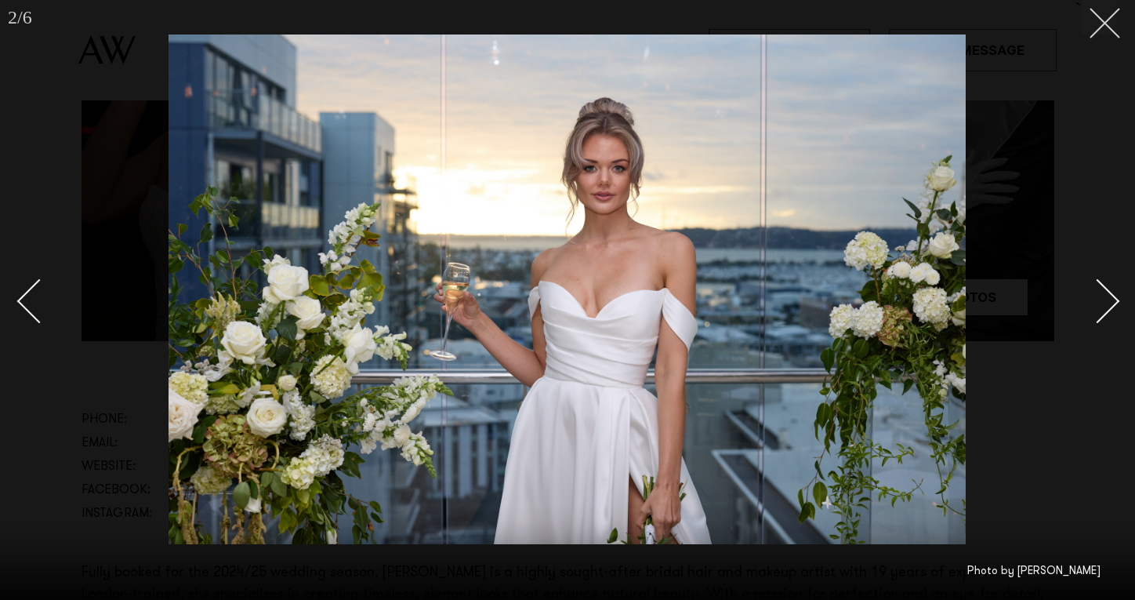
click at [1098, 19] on icon at bounding box center [1099, 17] width 19 height 19
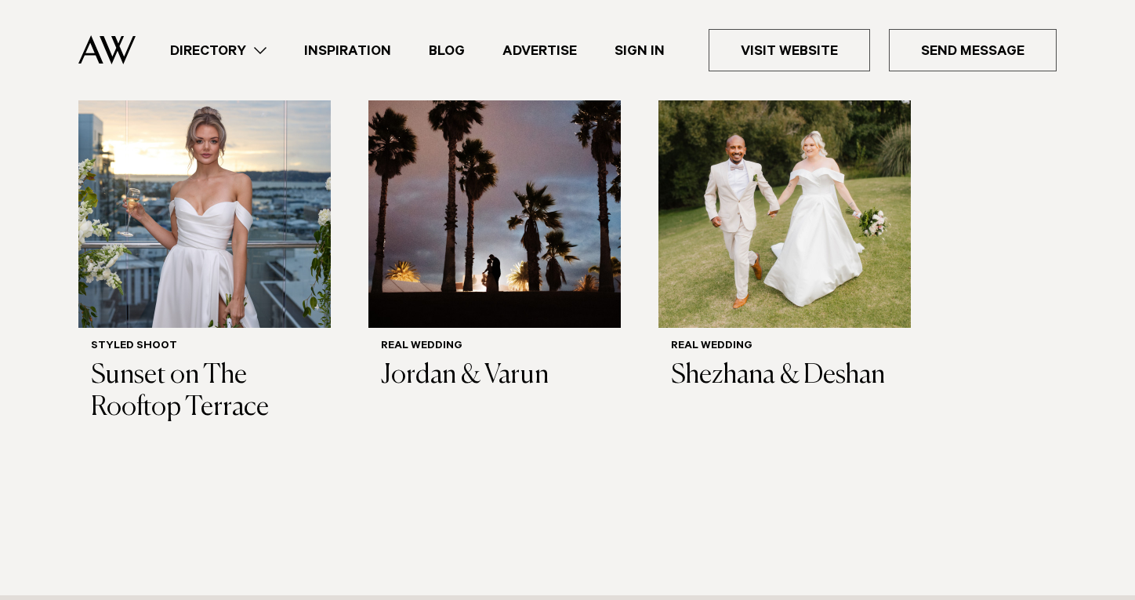
scroll to position [1362, 0]
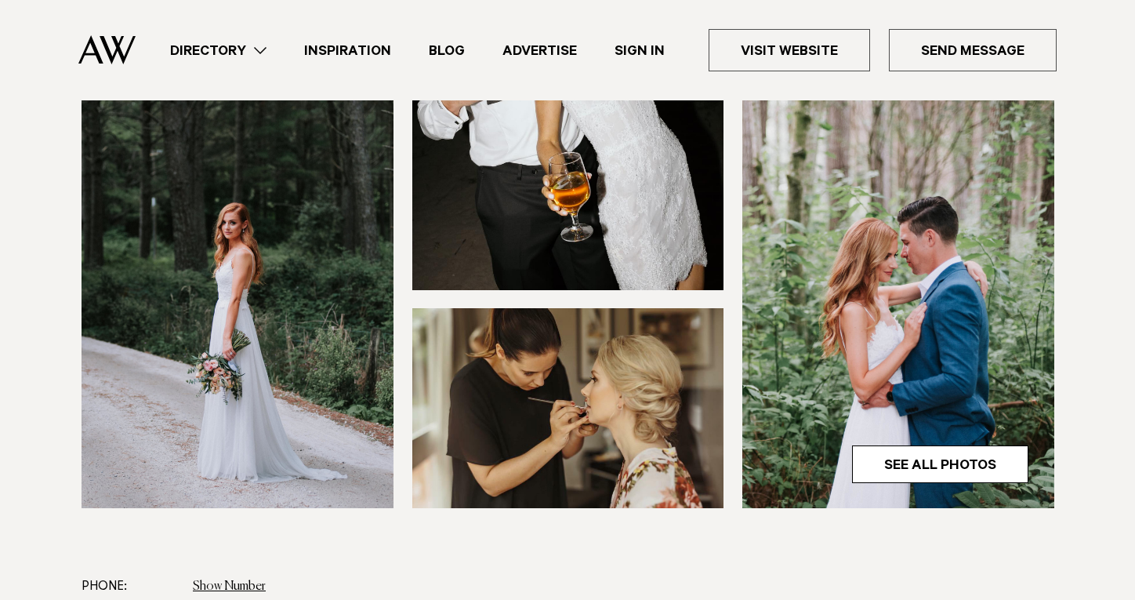
scroll to position [492, 0]
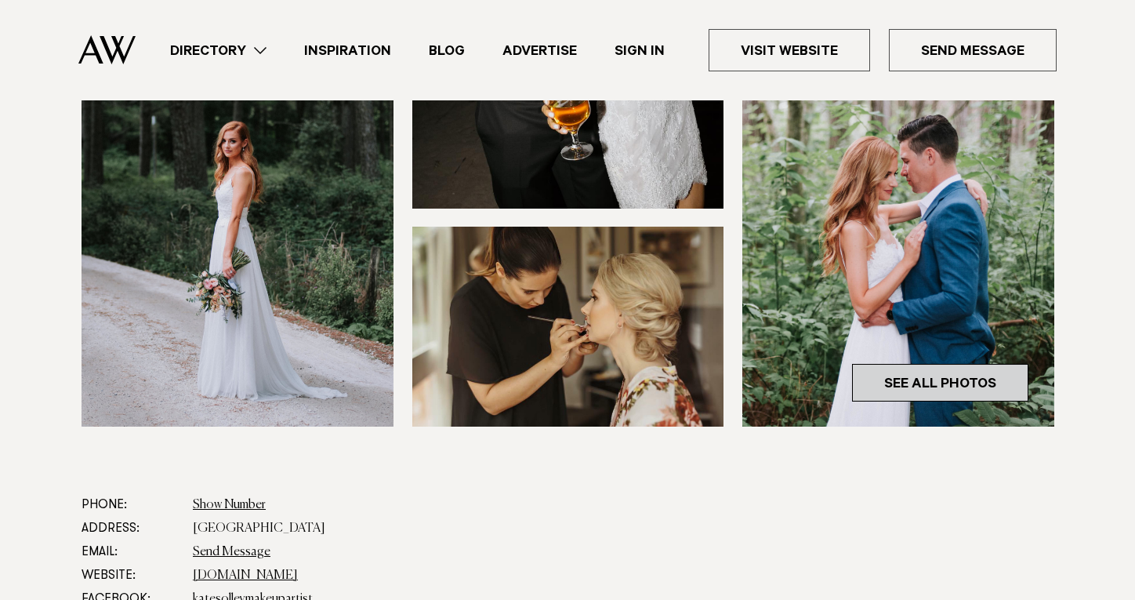
click at [937, 375] on link "See All Photos" at bounding box center [940, 383] width 176 height 38
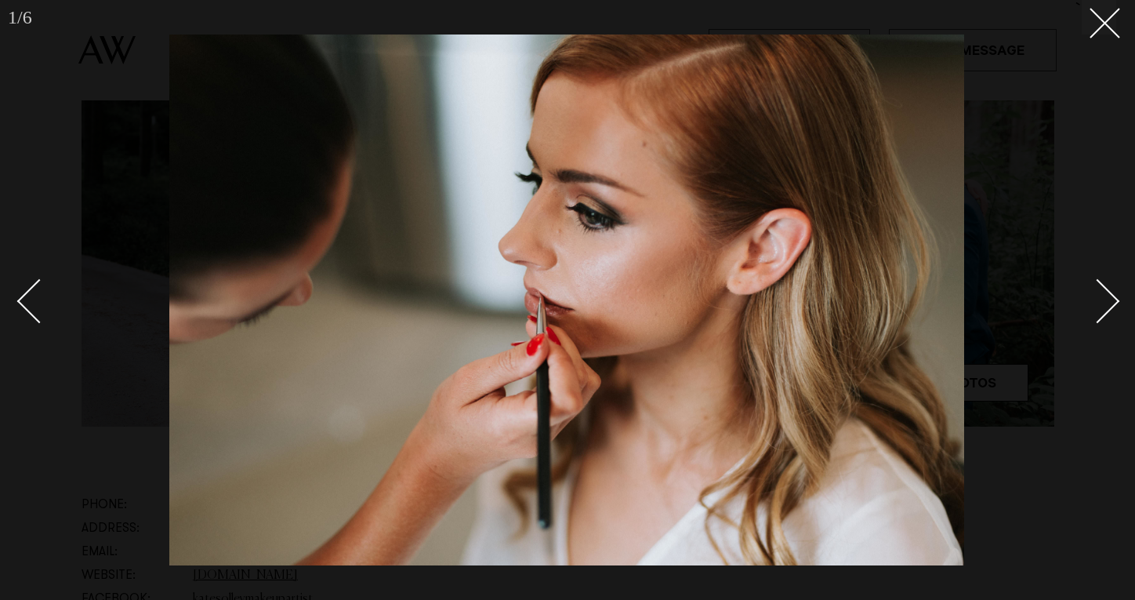
click at [1094, 318] on div "Next slide" at bounding box center [1098, 300] width 45 height 45
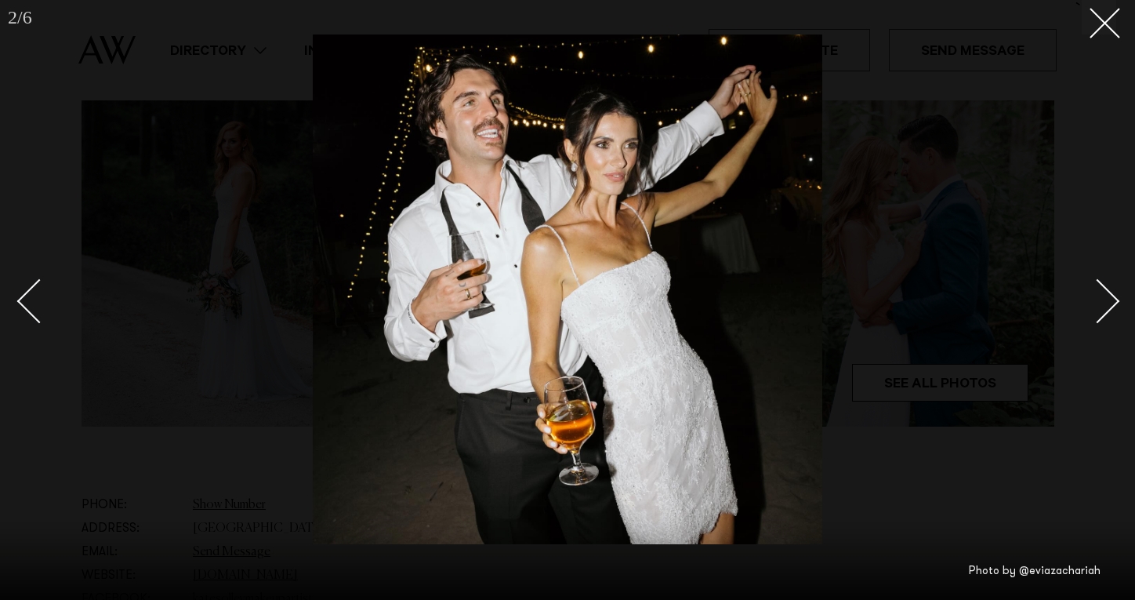
click at [1094, 318] on div "Next slide" at bounding box center [1098, 300] width 45 height 45
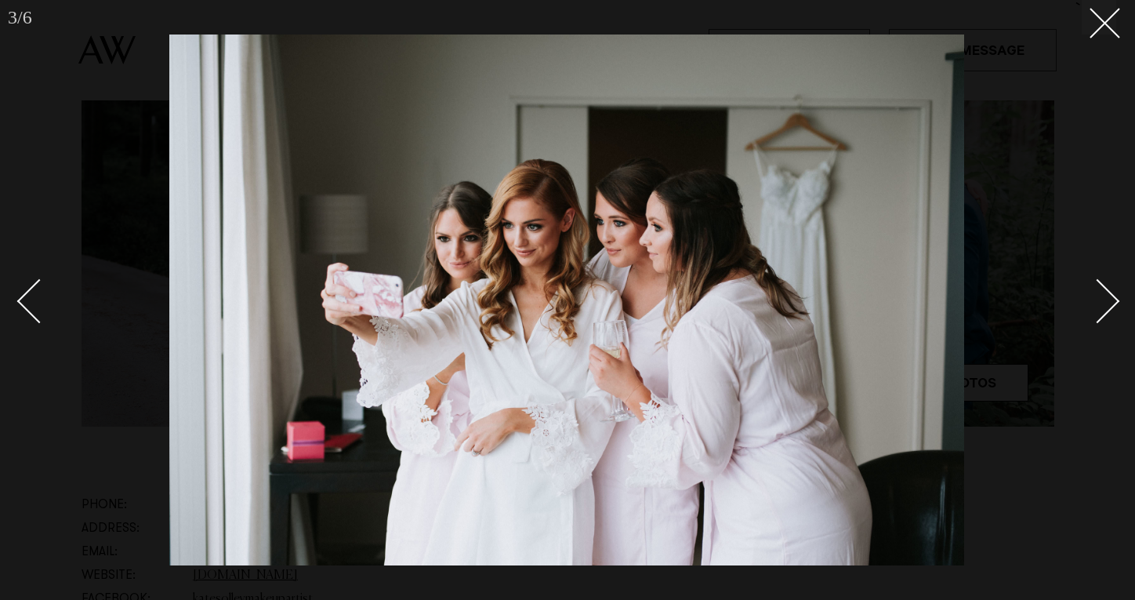
click at [1094, 318] on div "Next slide" at bounding box center [1098, 300] width 45 height 45
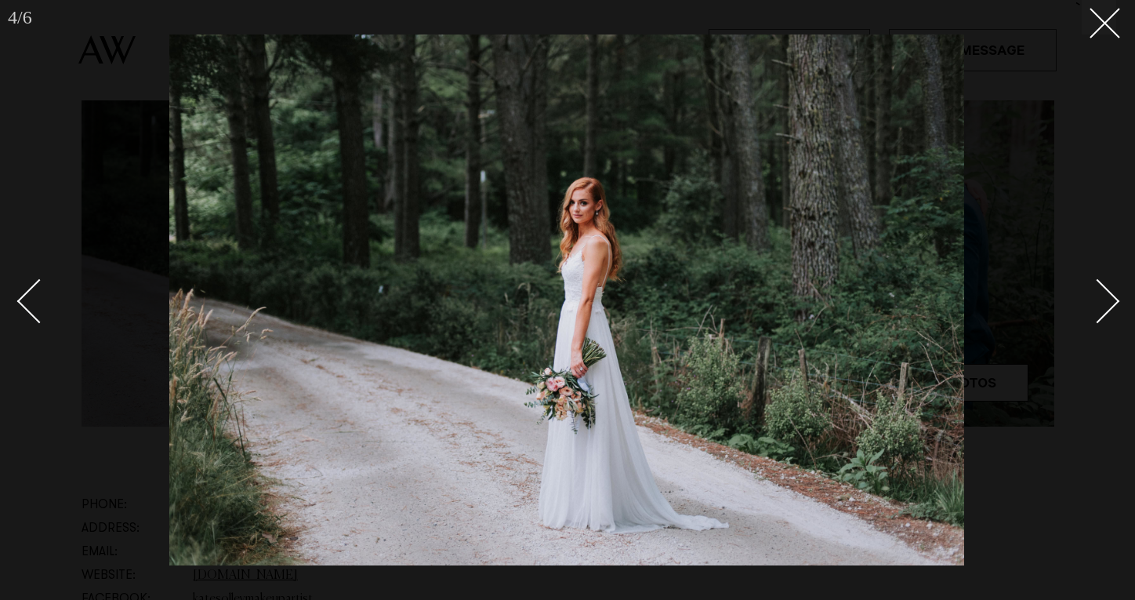
click at [1094, 318] on div "Next slide" at bounding box center [1098, 300] width 45 height 45
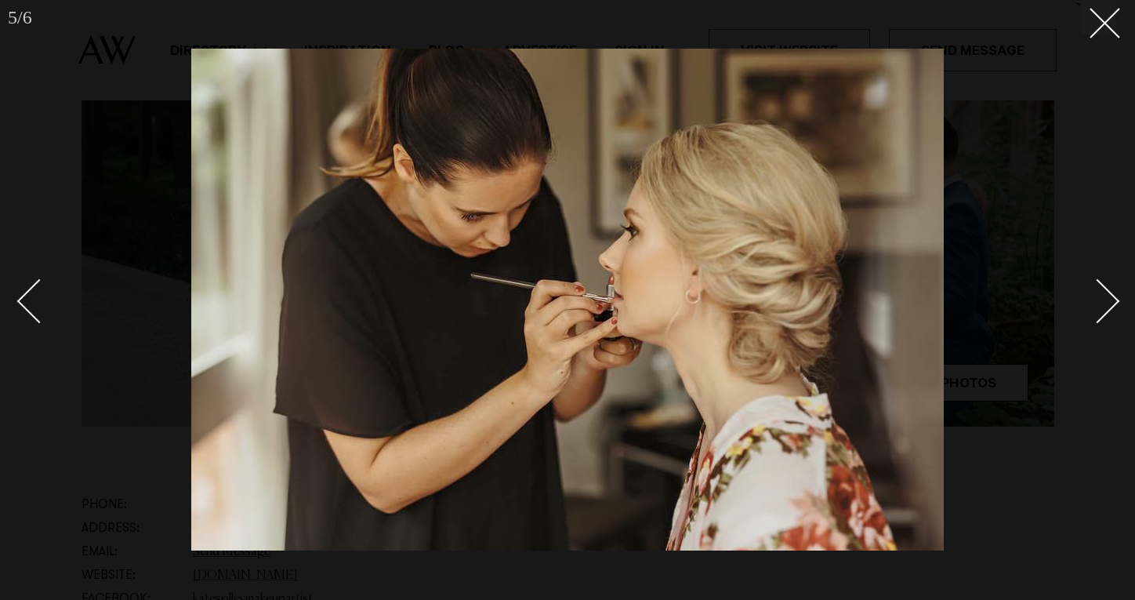
click at [1094, 318] on div "Next slide" at bounding box center [1098, 300] width 45 height 45
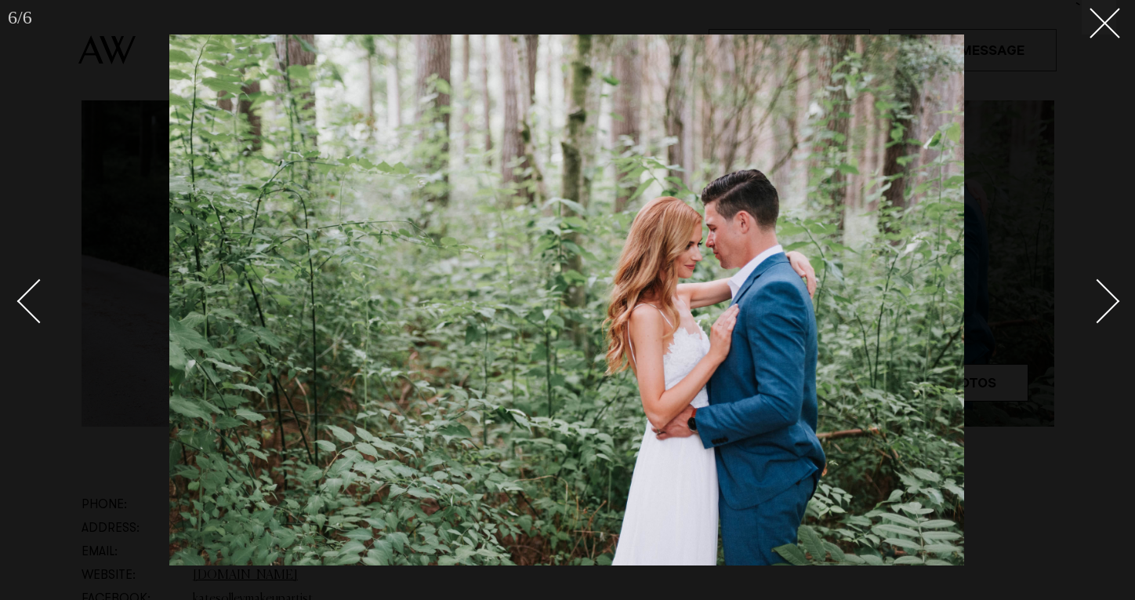
click at [1094, 318] on div "Next slide" at bounding box center [1098, 300] width 45 height 45
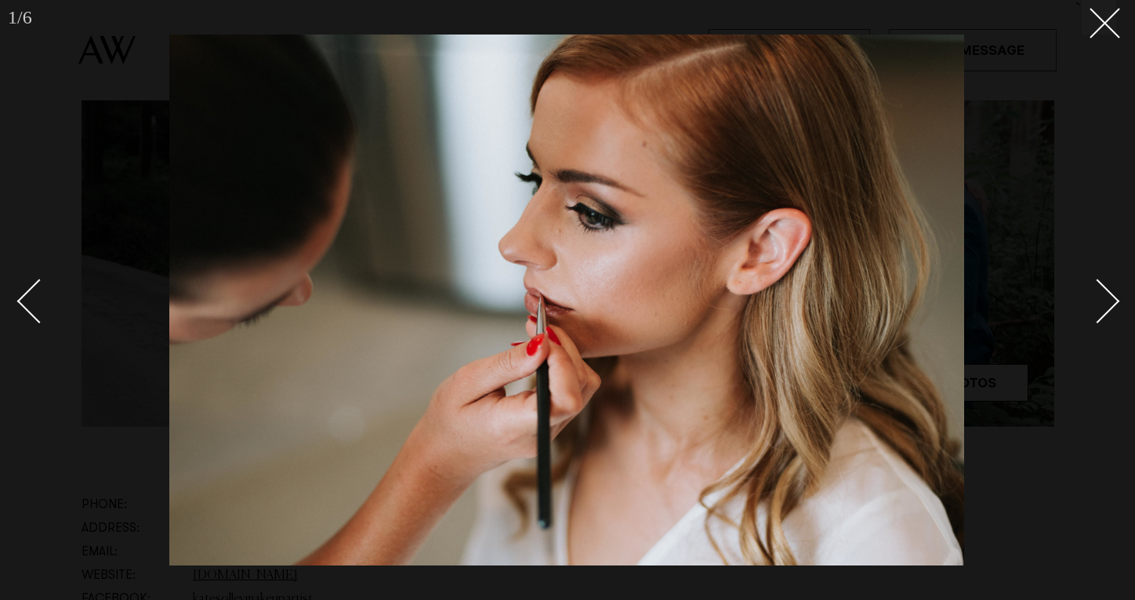
click at [1094, 318] on div "Next slide" at bounding box center [1098, 300] width 45 height 45
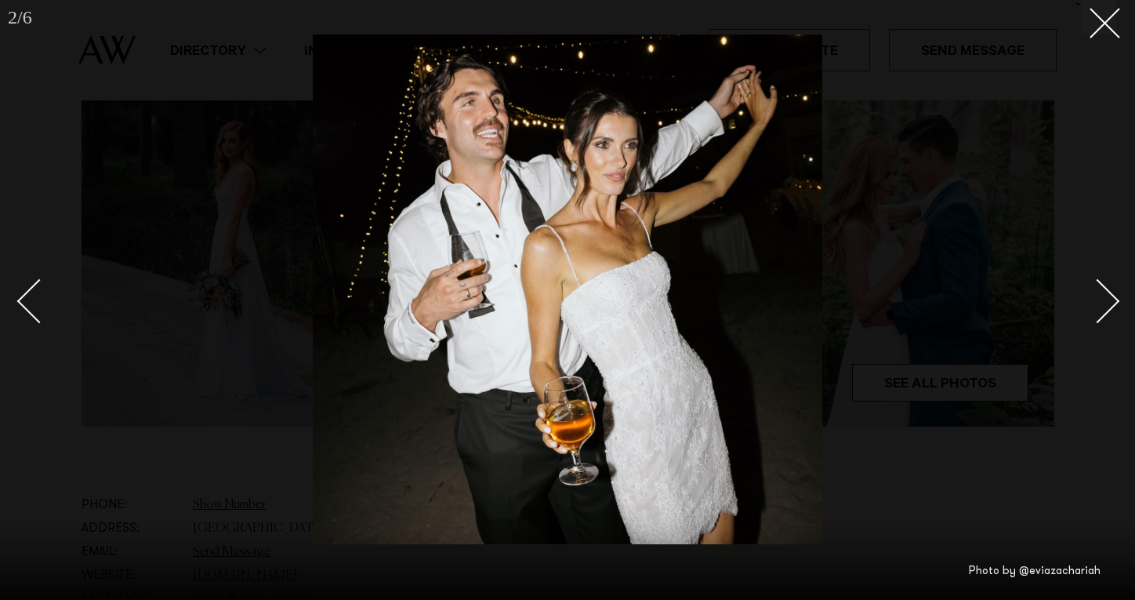
click at [1094, 318] on div "Next slide" at bounding box center [1098, 300] width 45 height 45
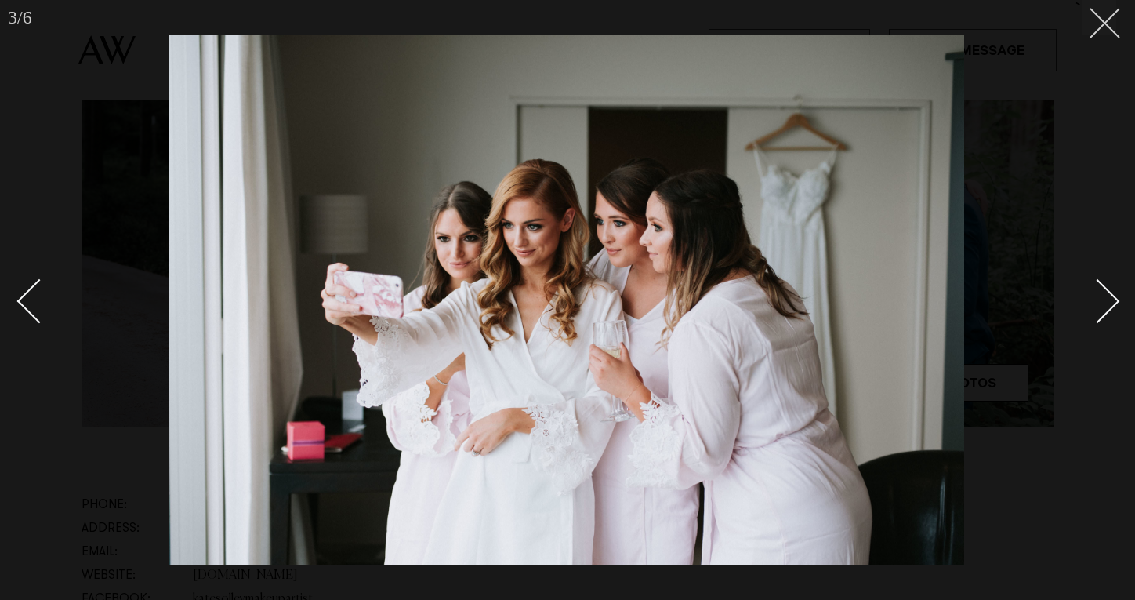
click at [1108, 33] on button at bounding box center [1099, 17] width 34 height 34
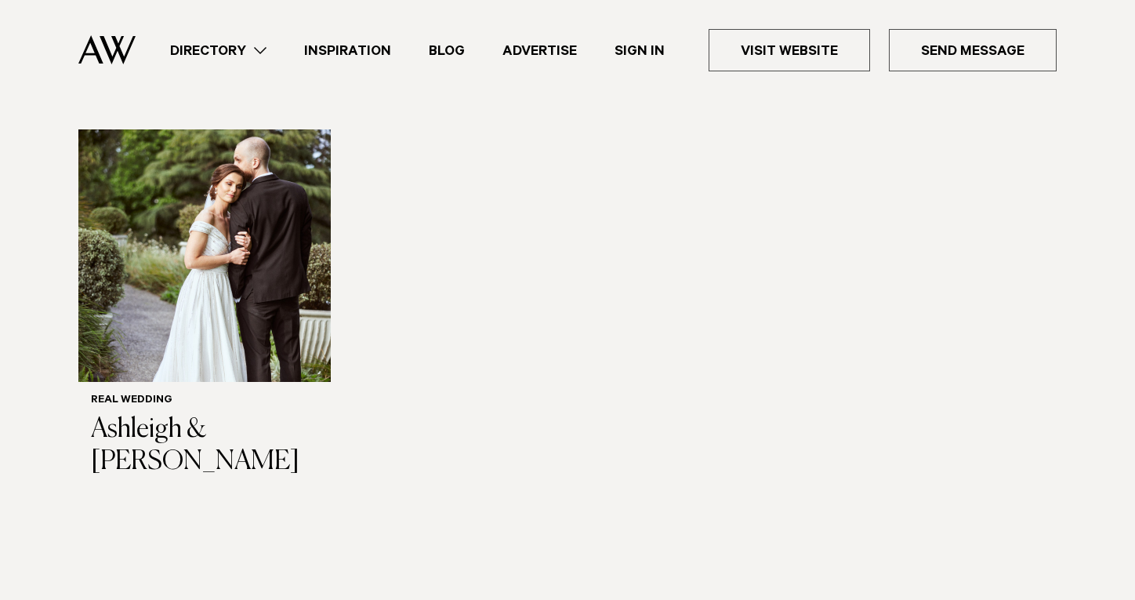
scroll to position [1588, 0]
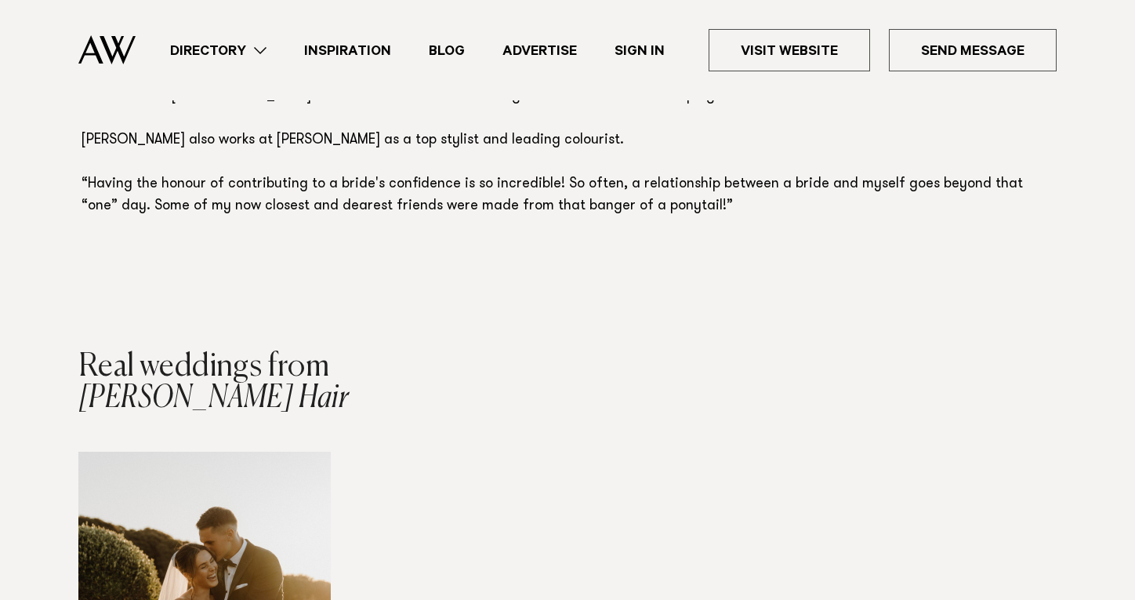
scroll to position [1301, 0]
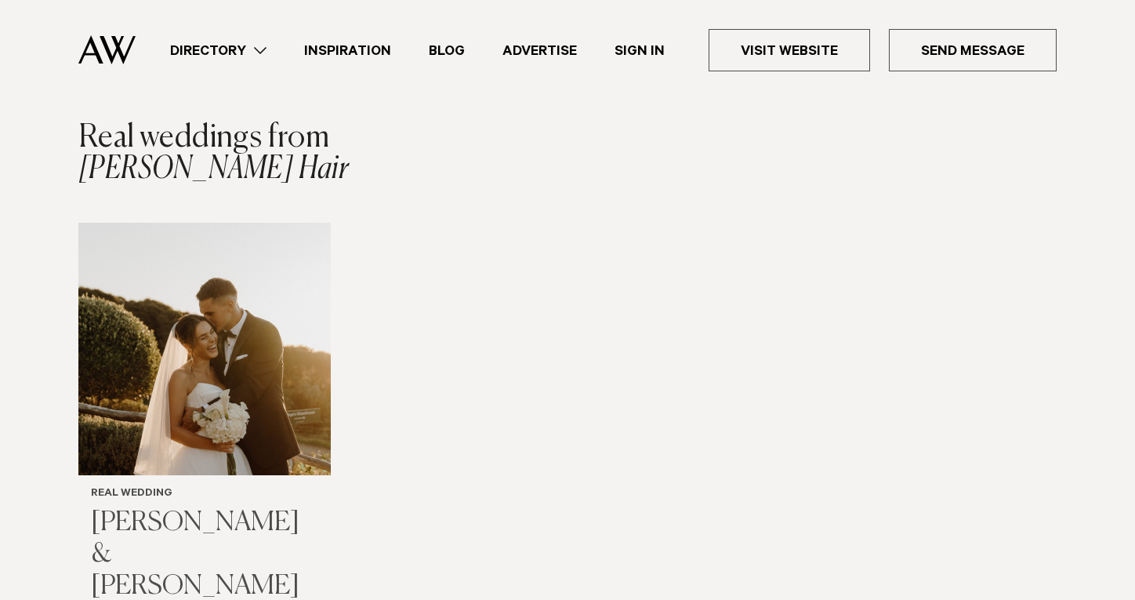
click at [218, 372] on img "1 / 1" at bounding box center [204, 349] width 252 height 252
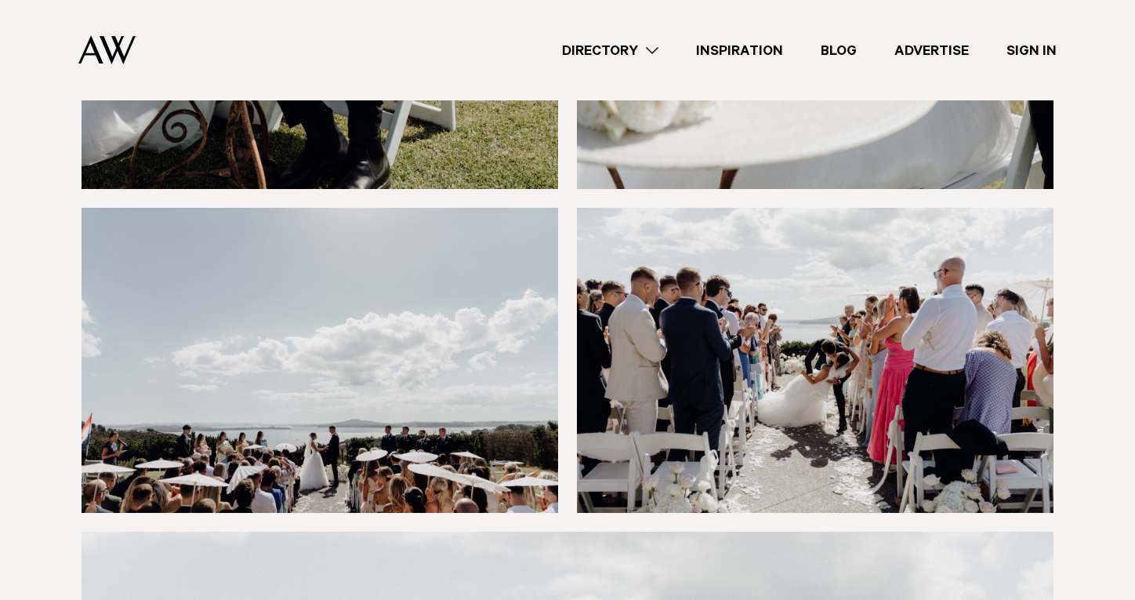
scroll to position [7525, 0]
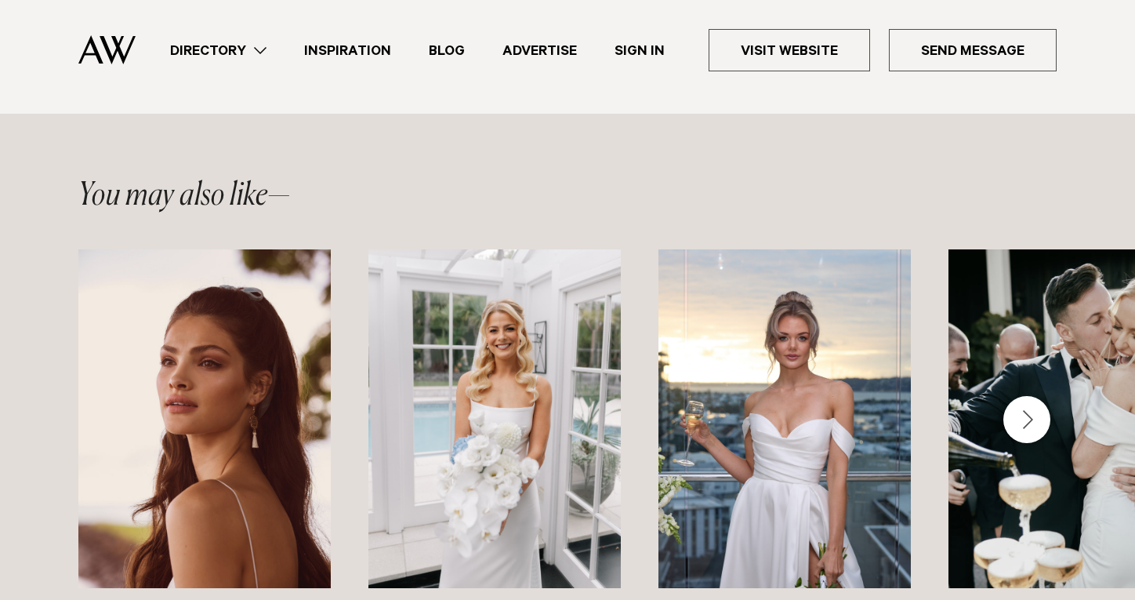
scroll to position [2070, 0]
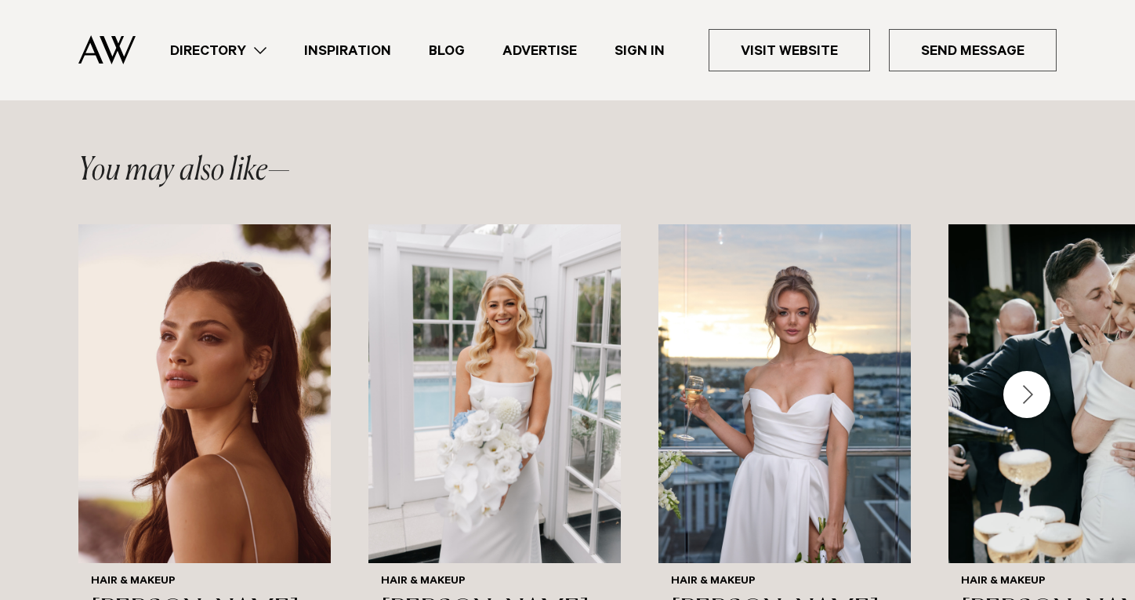
click at [1043, 371] on div "Next slide" at bounding box center [1026, 394] width 47 height 47
